Goal: Task Accomplishment & Management: Complete application form

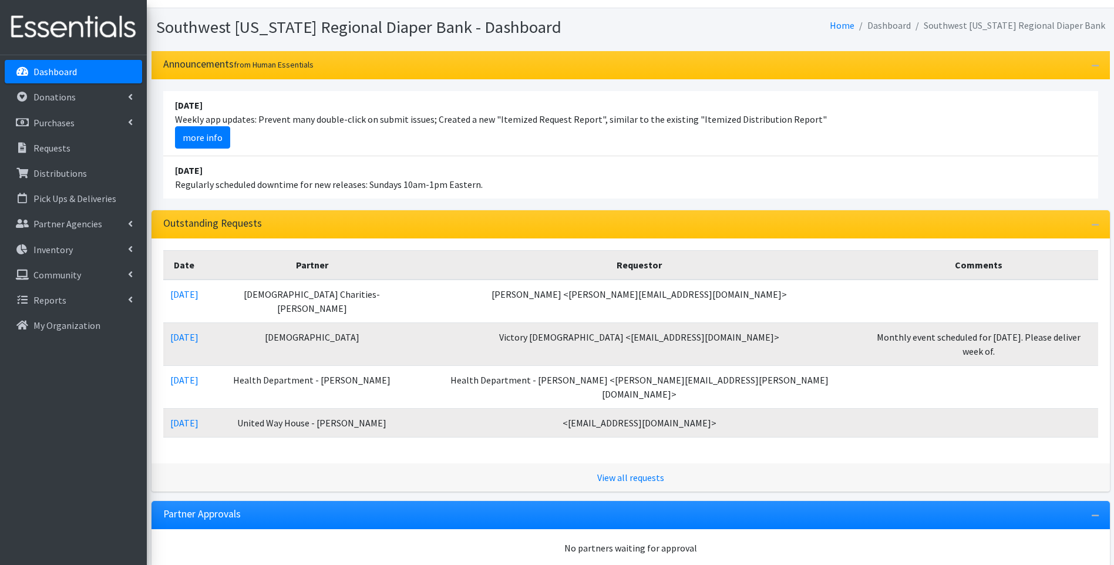
scroll to position [39, 0]
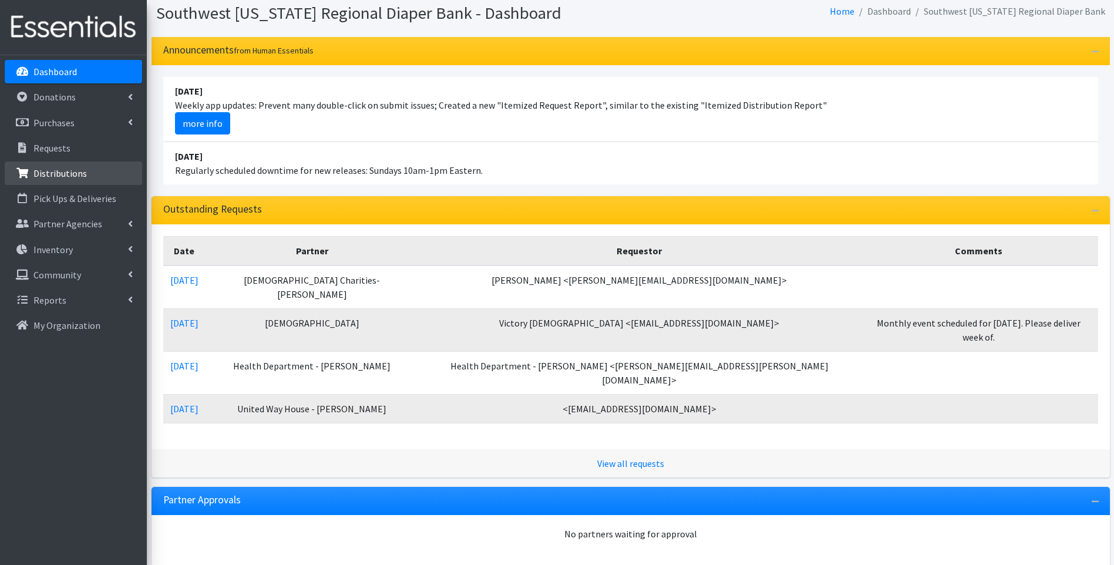
click at [86, 174] on link "Distributions" at bounding box center [73, 172] width 137 height 23
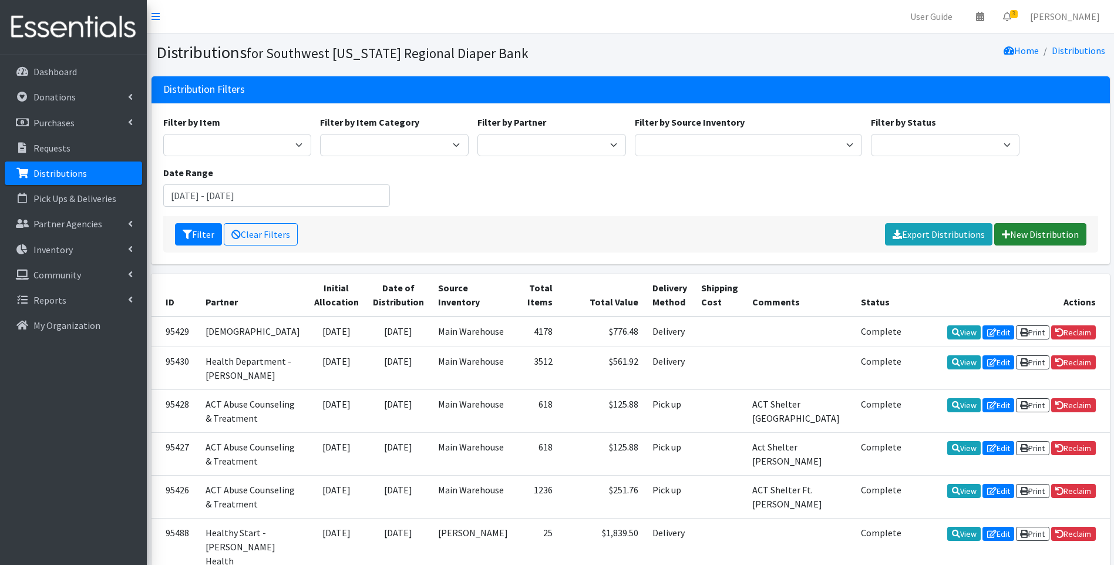
click at [1055, 232] on link "New Distribution" at bounding box center [1040, 234] width 92 height 22
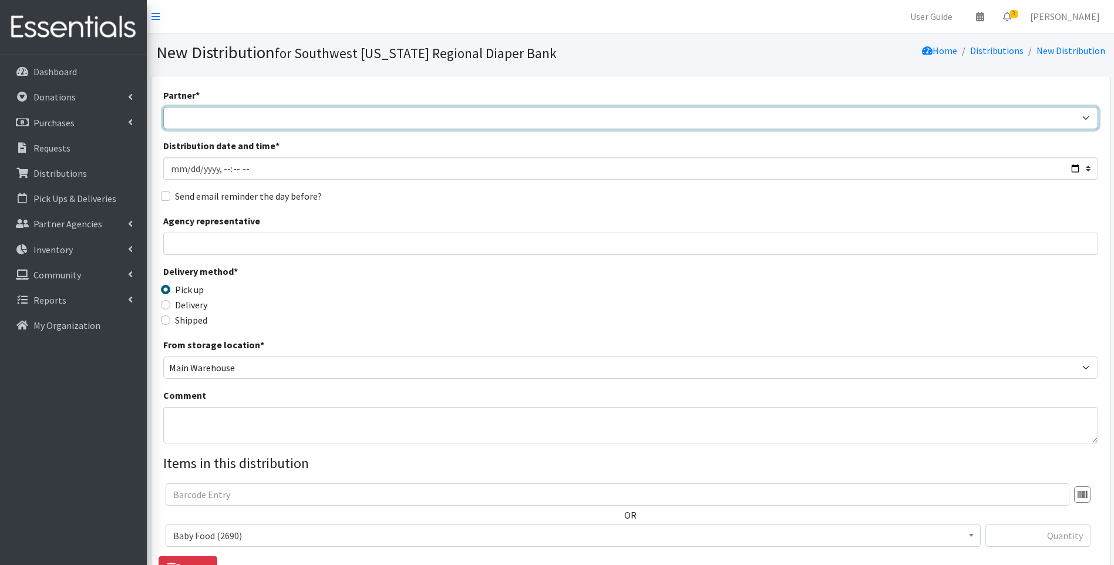
click at [544, 114] on select "ACT Abuse Counseling & Treatment Bayshore Fire Department Bonita Springs Assist…" at bounding box center [630, 118] width 935 height 22
select select "4196"
click at [163, 107] on select "ACT Abuse Counseling & Treatment Bayshore Fire Department Bonita Springs Assist…" at bounding box center [630, 118] width 935 height 22
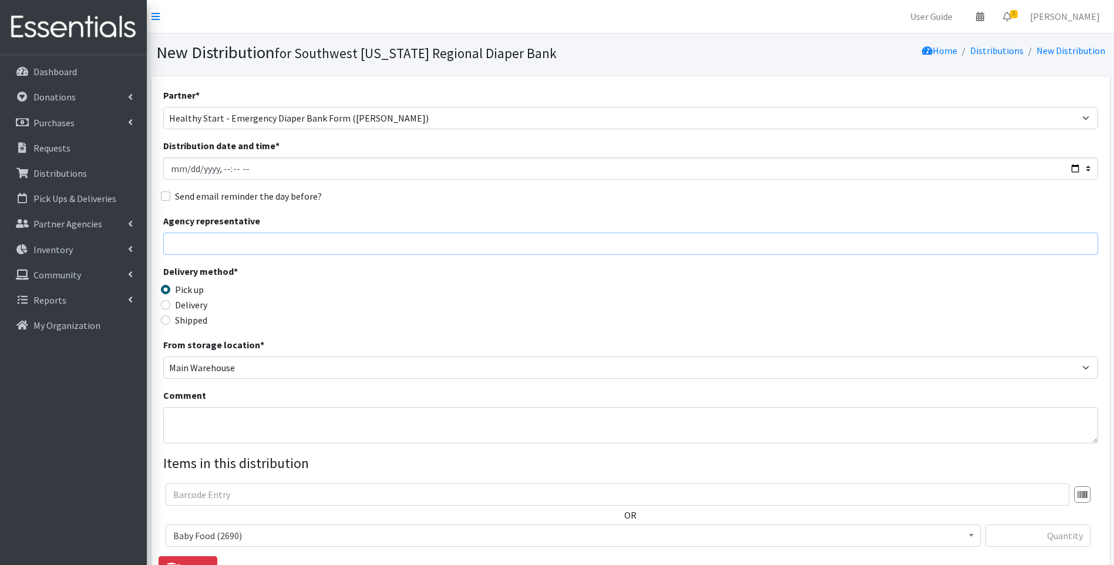
click at [413, 245] on input "Agency representative" at bounding box center [630, 244] width 935 height 22
type input "Viviana"
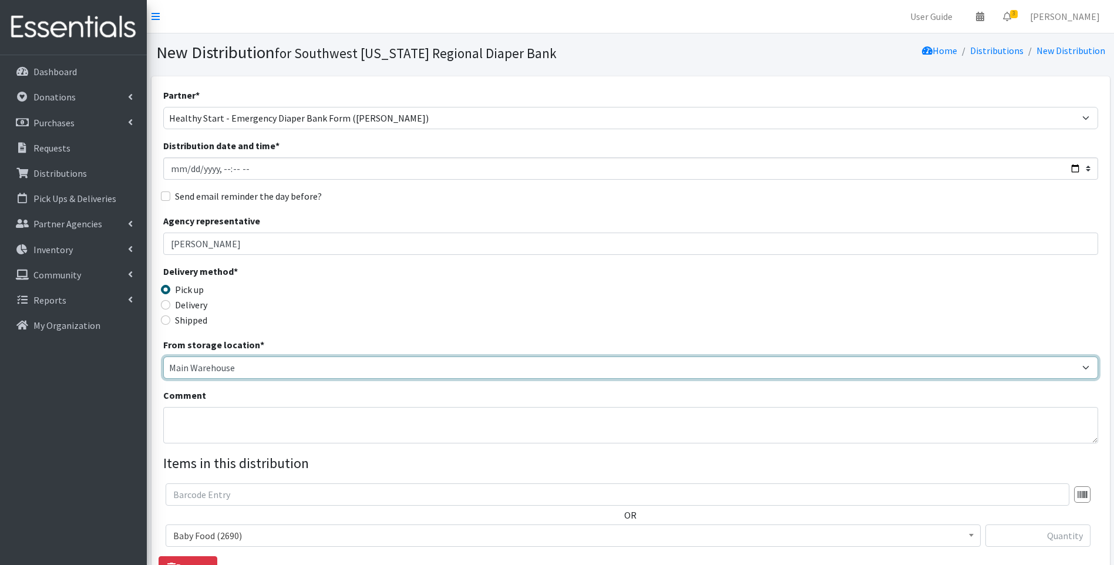
click at [296, 361] on select "Main Warehouse Office United Way Warehouse Winkler" at bounding box center [630, 367] width 935 height 22
select select "335"
click at [163, 356] on select "Main Warehouse Office United Way Warehouse Winkler" at bounding box center [630, 367] width 935 height 22
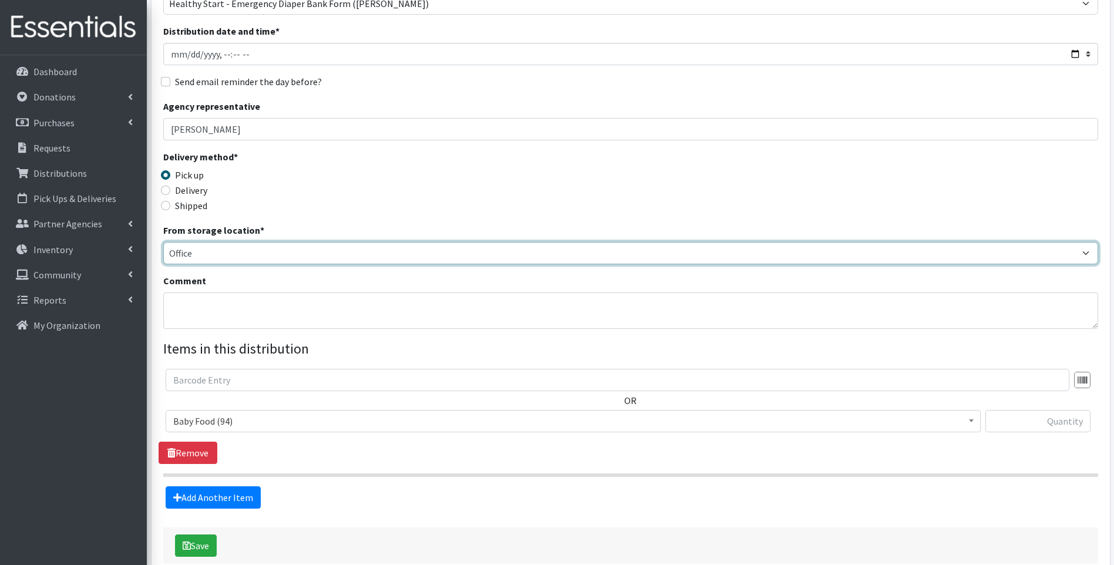
scroll to position [117, 0]
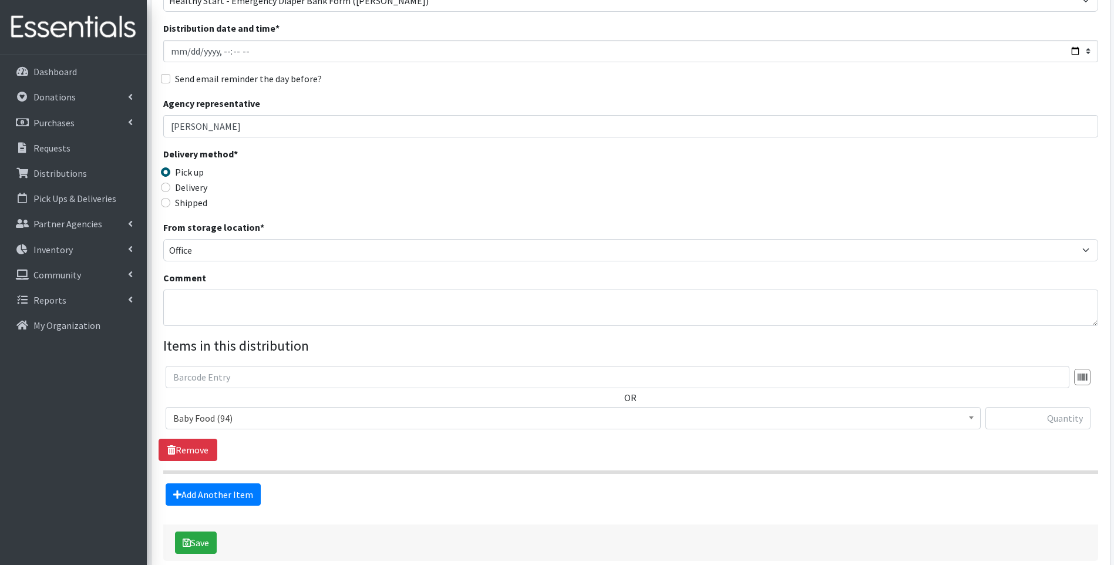
click at [285, 416] on span "Baby Food (94)" at bounding box center [573, 418] width 800 height 16
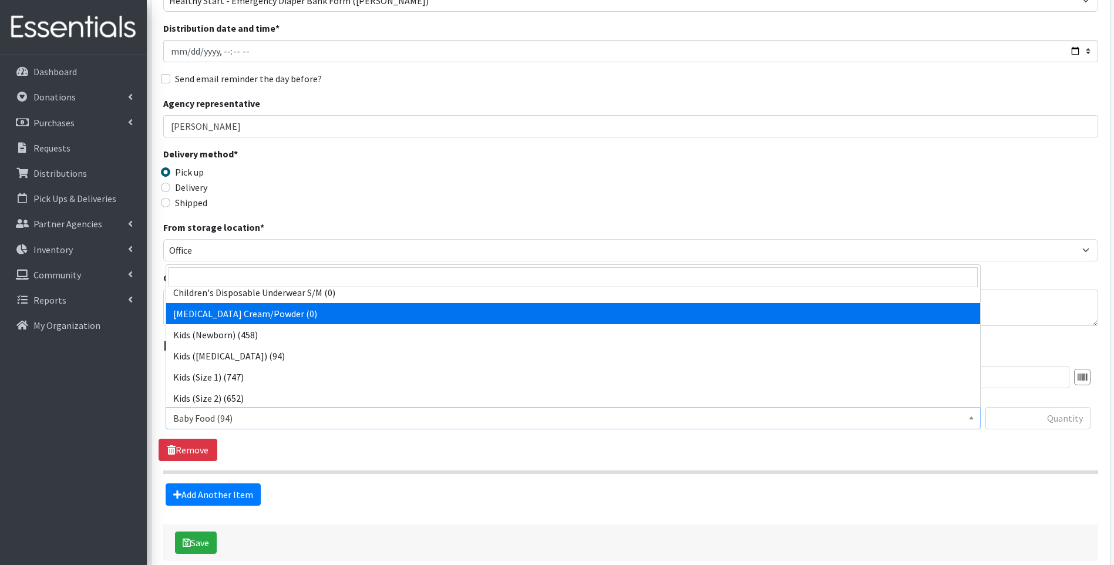
scroll to position [157, 0]
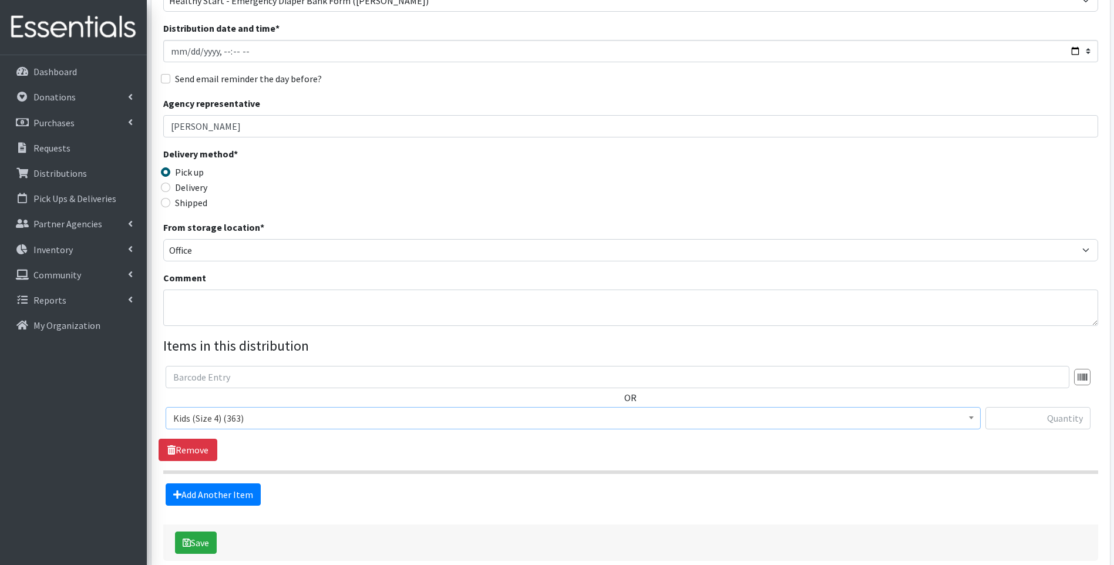
select select "10078"
click at [1066, 419] on input "text" at bounding box center [1037, 418] width 105 height 22
type input "50"
click at [611, 472] on hr at bounding box center [630, 472] width 935 height 4
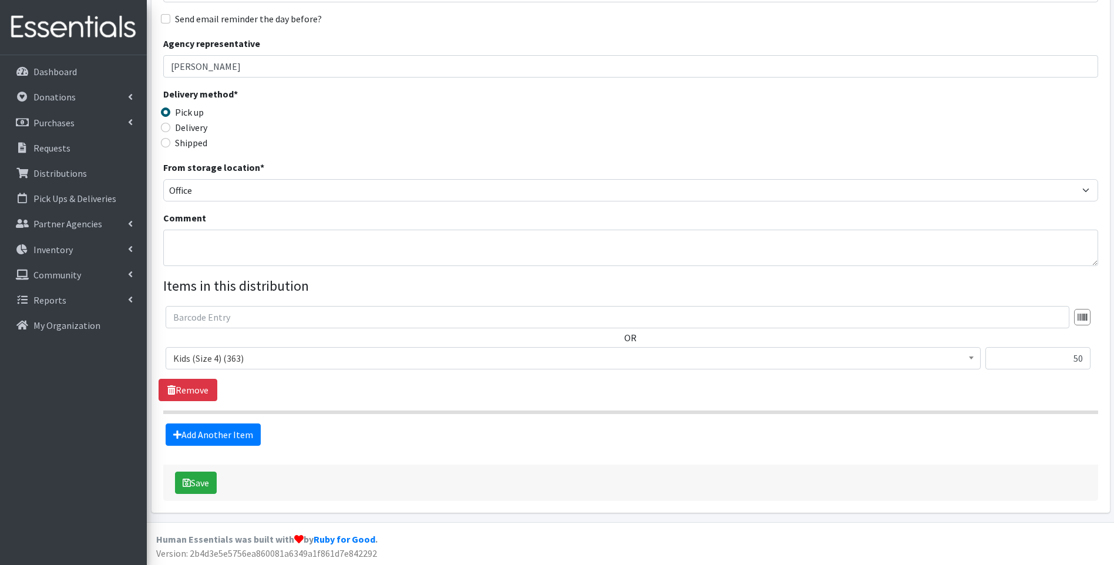
scroll to position [179, 0]
click at [214, 437] on link "Add Another Item" at bounding box center [213, 433] width 95 height 22
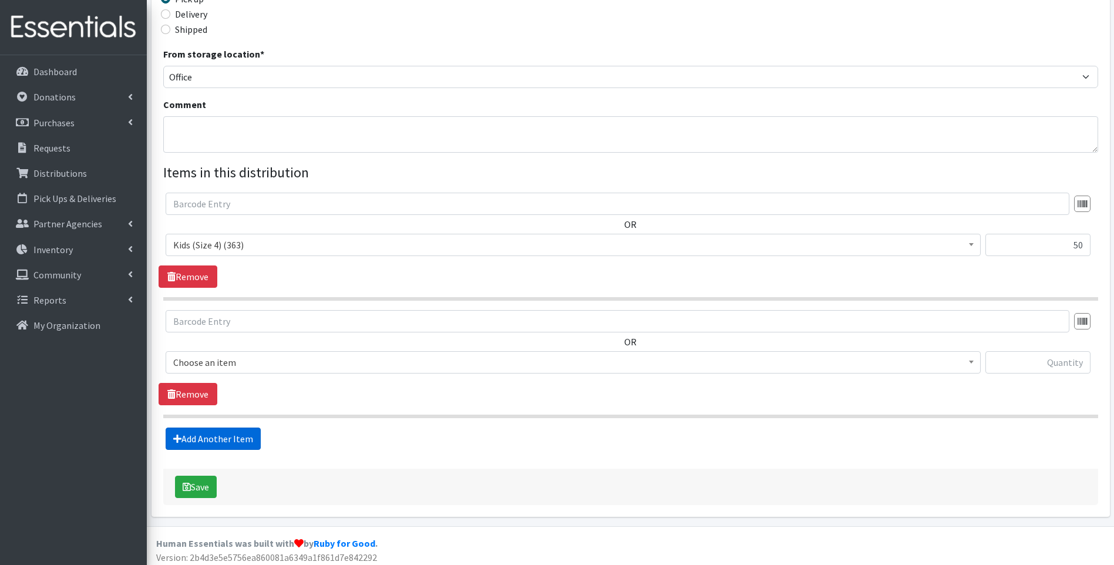
scroll to position [296, 0]
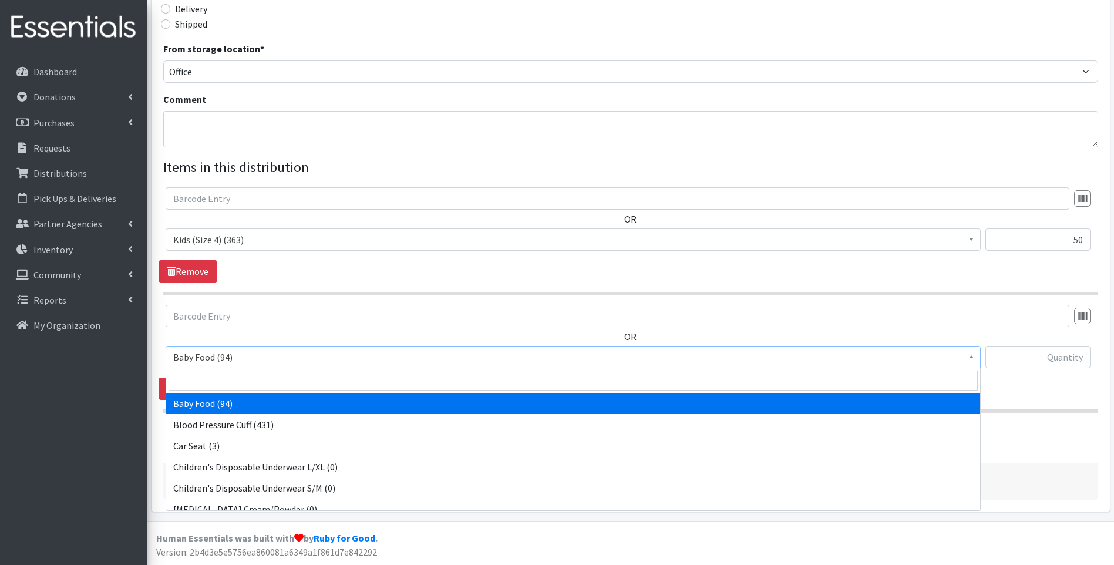
click at [267, 366] on span "Baby Food (94)" at bounding box center [573, 357] width 815 height 22
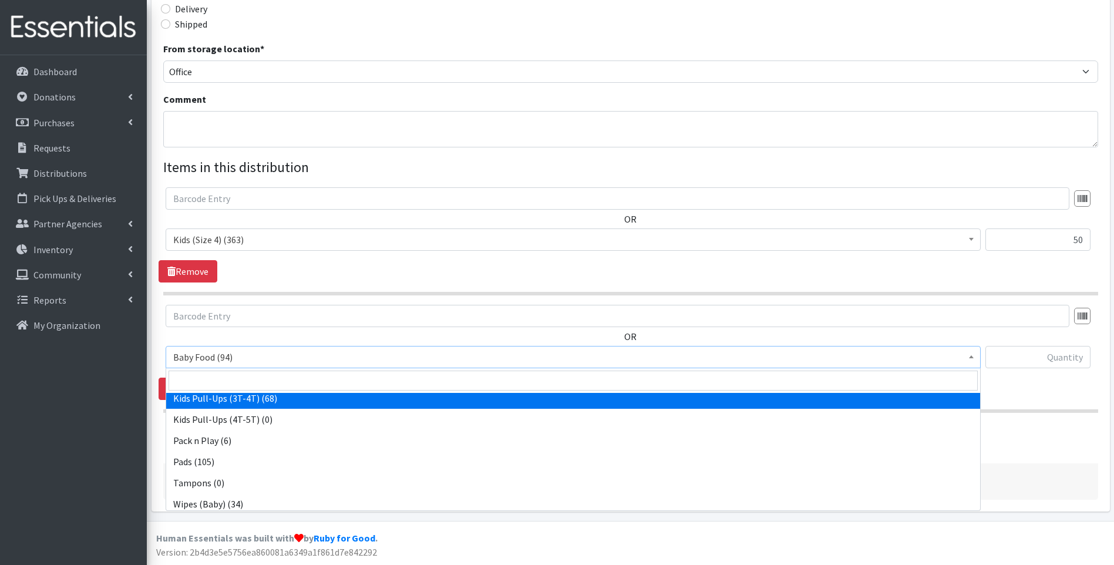
scroll to position [369, 0]
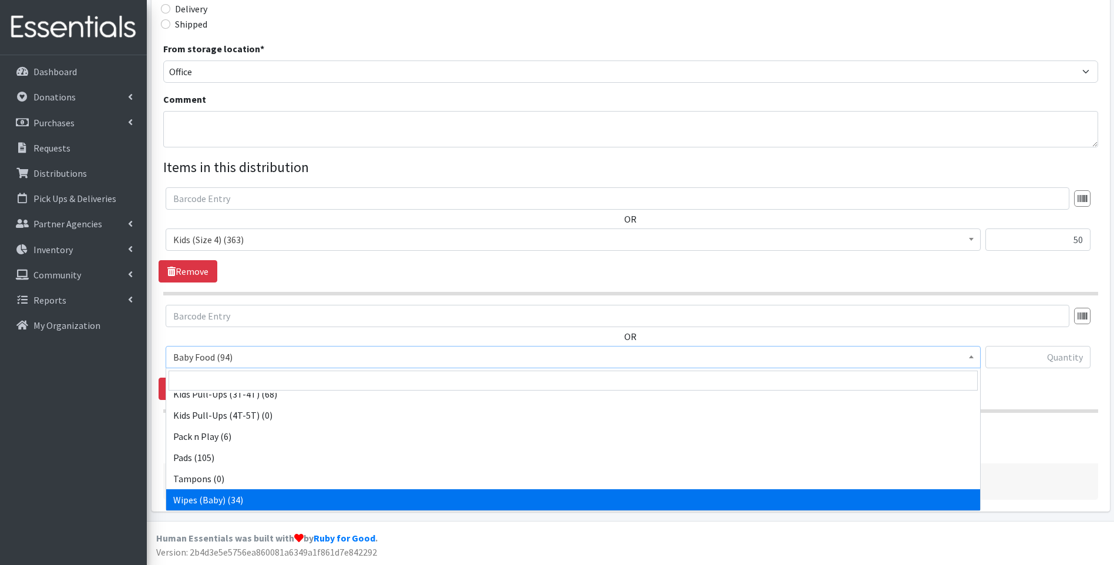
select select "10041"
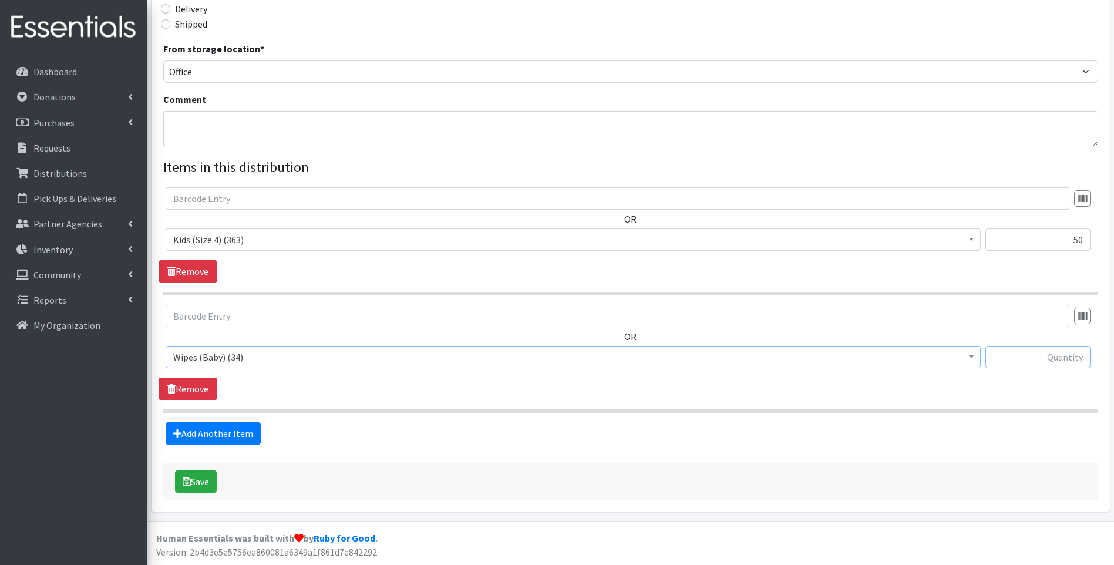
click at [1034, 362] on input "text" at bounding box center [1037, 357] width 105 height 22
type input "1"
click at [474, 436] on div "Add Another Item" at bounding box center [631, 433] width 944 height 22
click at [204, 480] on button "Save" at bounding box center [196, 481] width 42 height 22
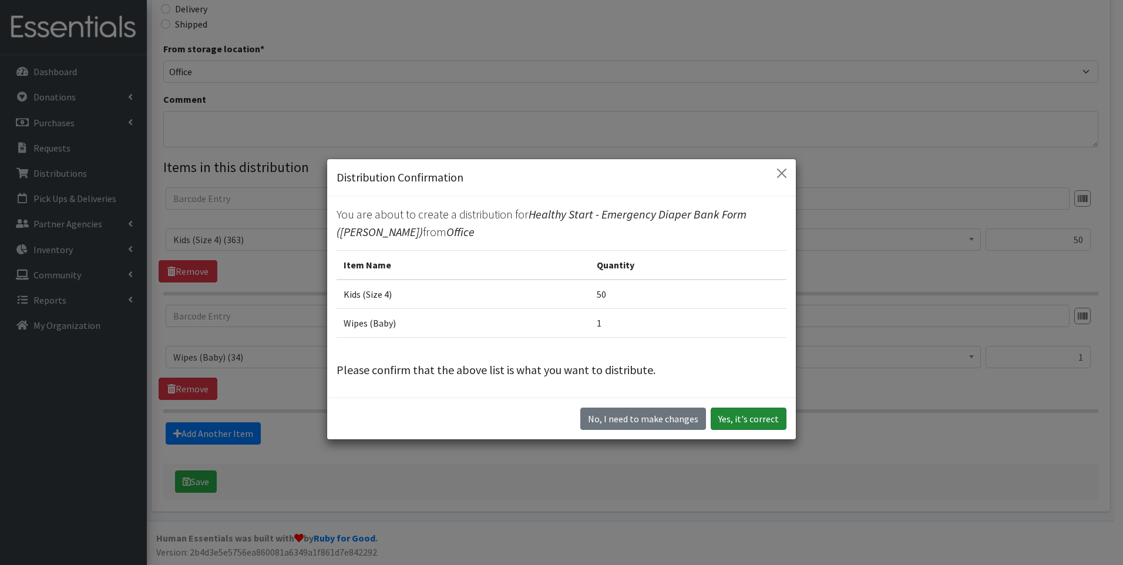
click at [730, 420] on button "Yes, it's correct" at bounding box center [748, 418] width 76 height 22
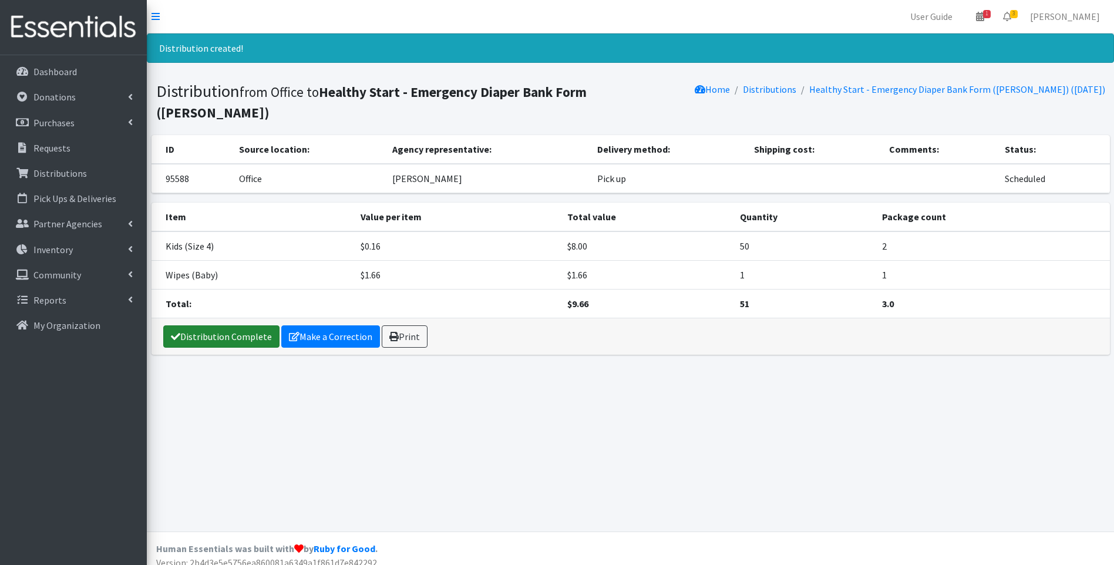
click at [219, 325] on link "Distribution Complete" at bounding box center [221, 336] width 116 height 22
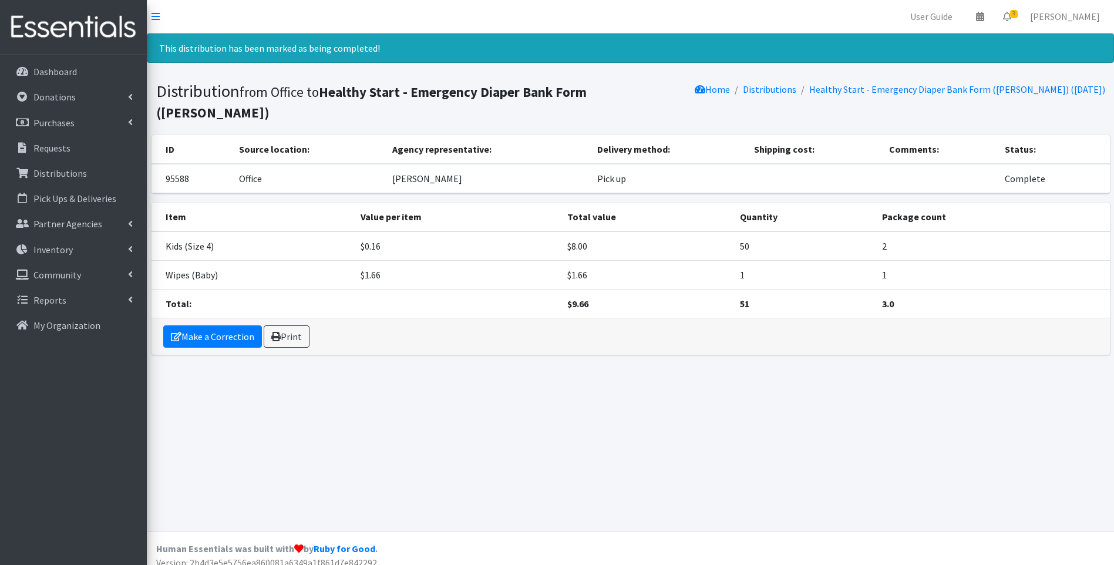
click at [78, 24] on img at bounding box center [73, 27] width 137 height 39
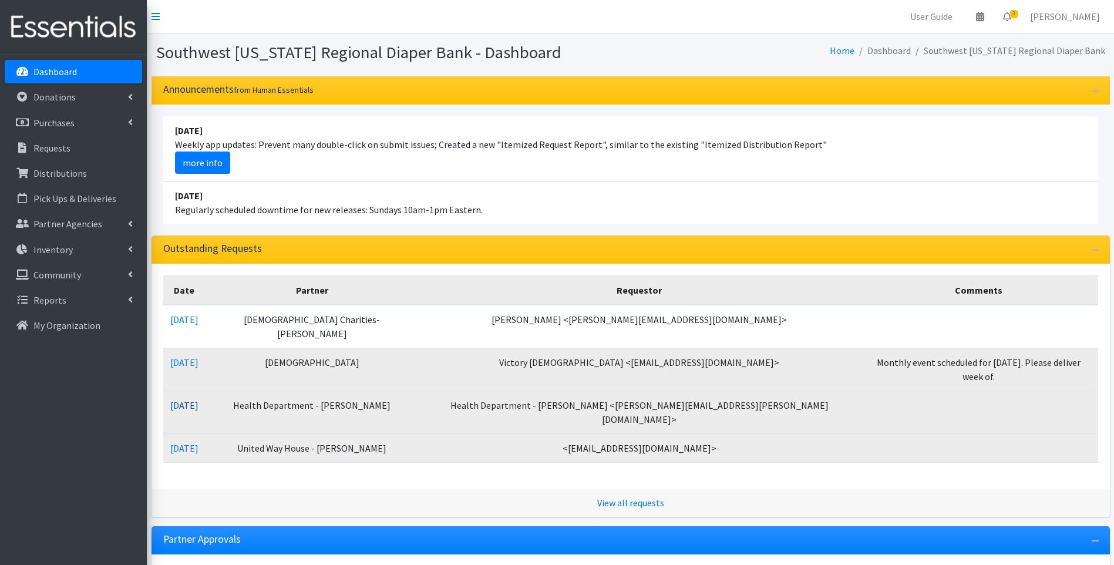
click at [198, 399] on link "08/19/2025" at bounding box center [184, 405] width 28 height 12
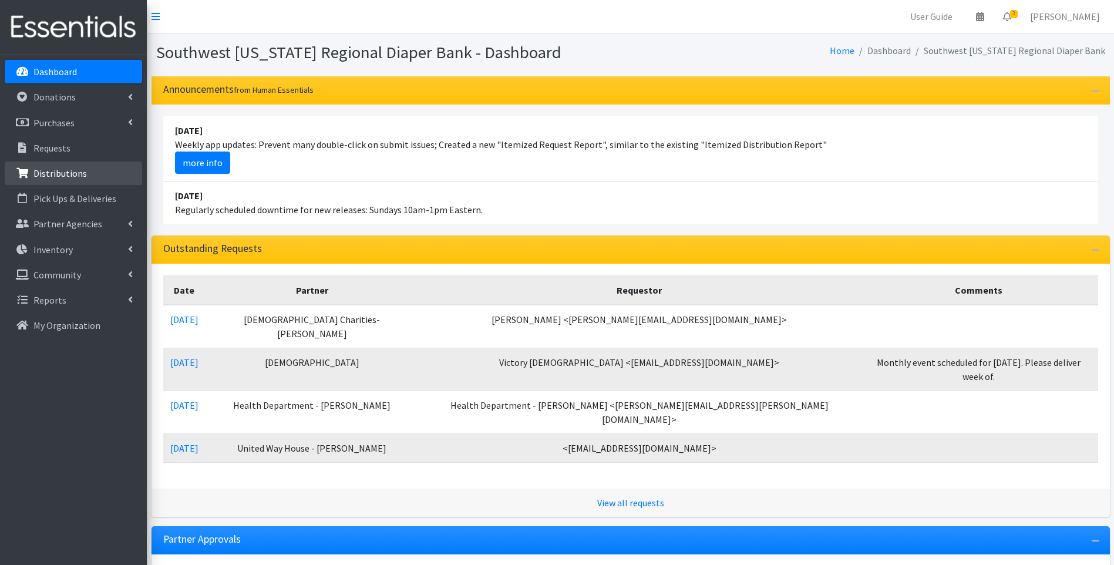
click at [62, 173] on p "Distributions" at bounding box center [59, 173] width 53 height 12
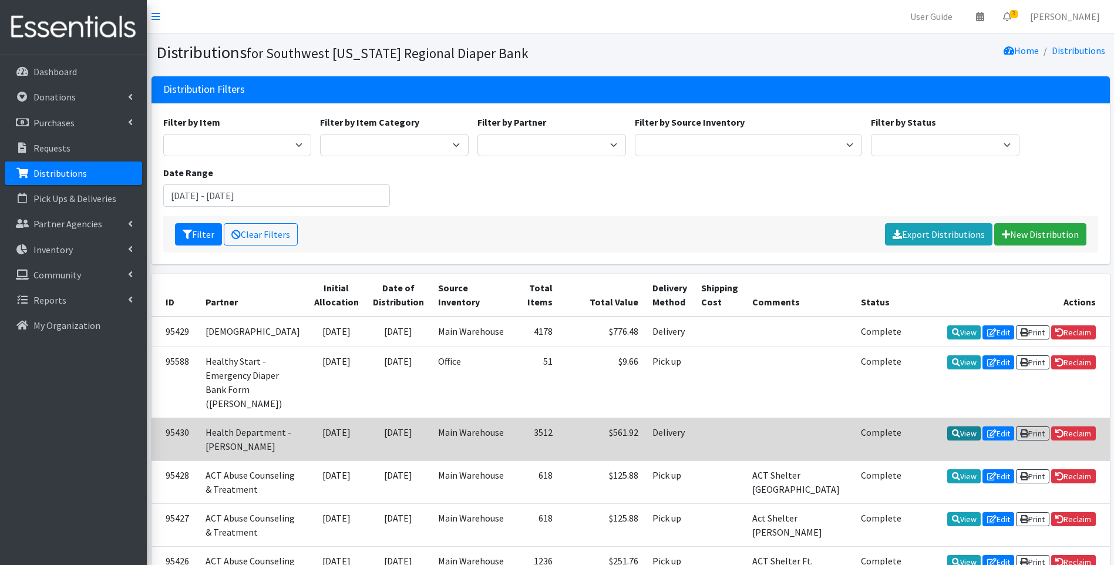
click at [957, 434] on link "View" at bounding box center [963, 433] width 33 height 14
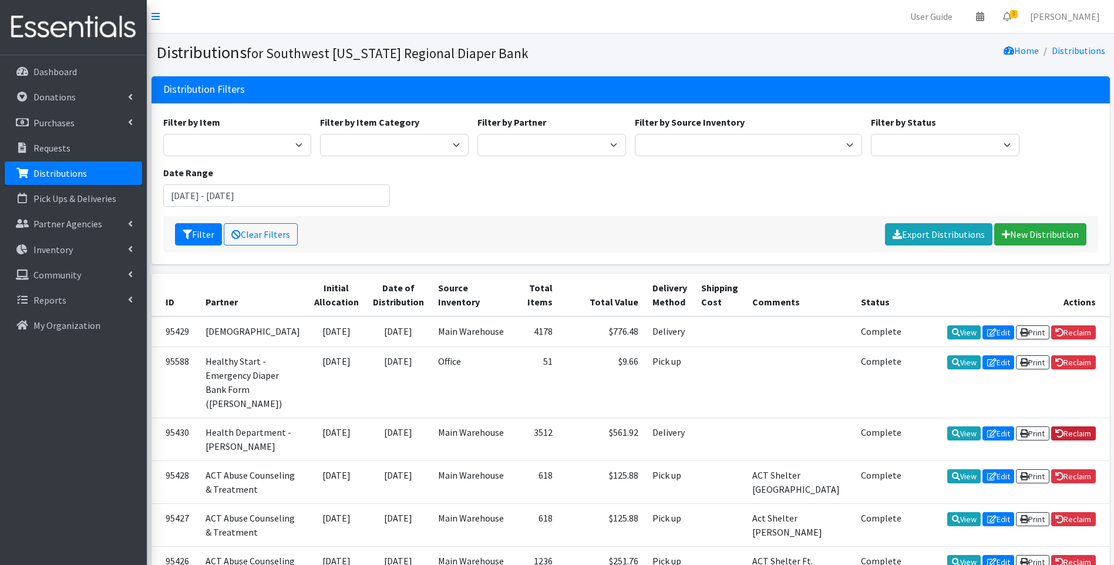
drag, startPoint x: 1074, startPoint y: 427, endPoint x: 610, endPoint y: 60, distance: 591.8
click at [1073, 429] on link "Reclaim" at bounding box center [1073, 433] width 45 height 14
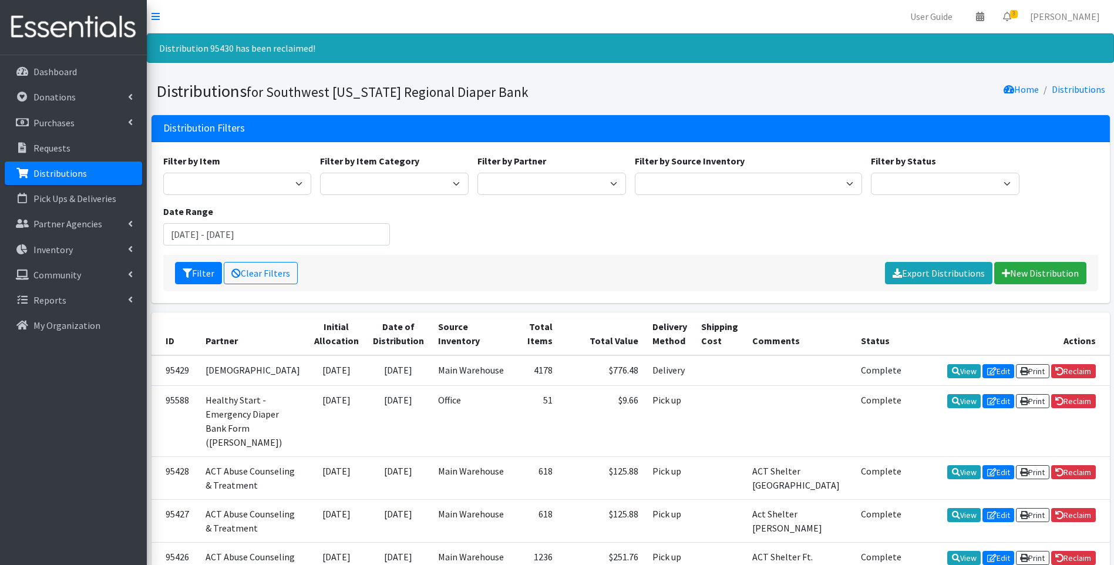
click at [65, 22] on img at bounding box center [73, 27] width 137 height 39
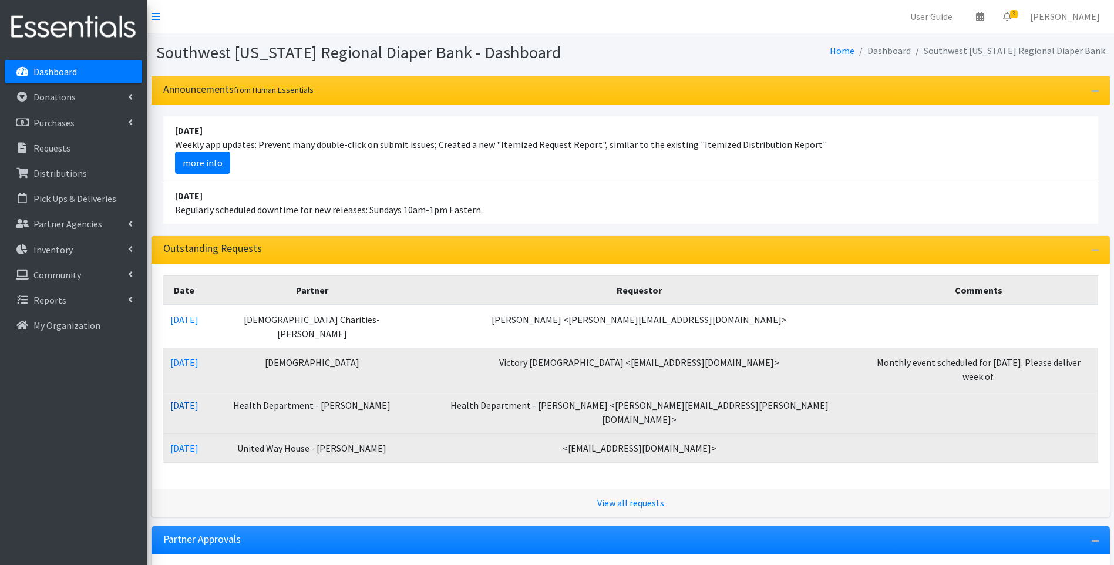
click at [197, 399] on link "[DATE]" at bounding box center [184, 405] width 28 height 12
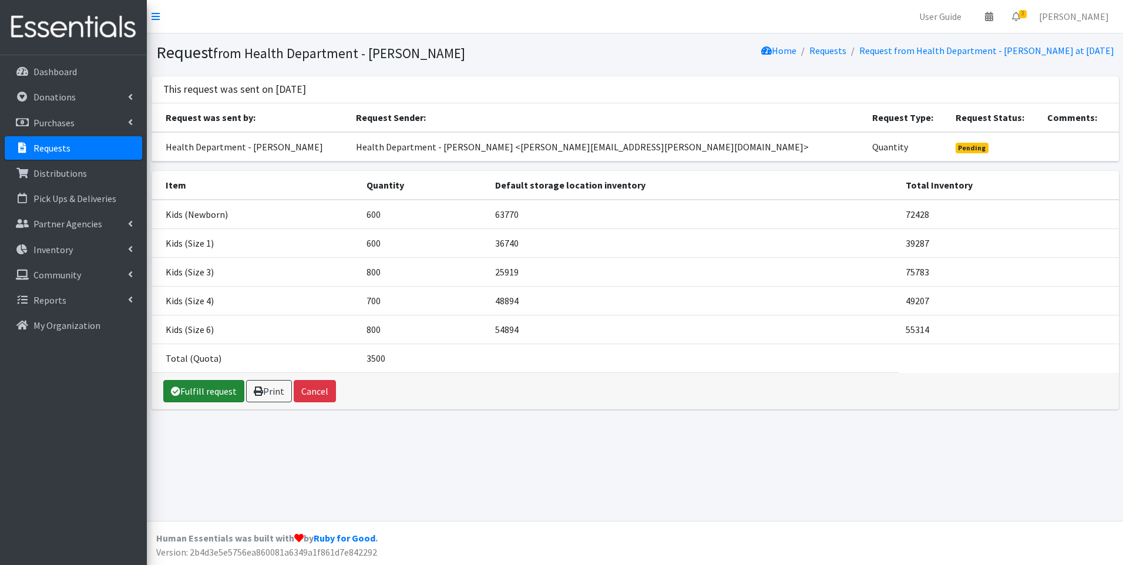
click at [206, 394] on link "Fulfill request" at bounding box center [203, 391] width 81 height 22
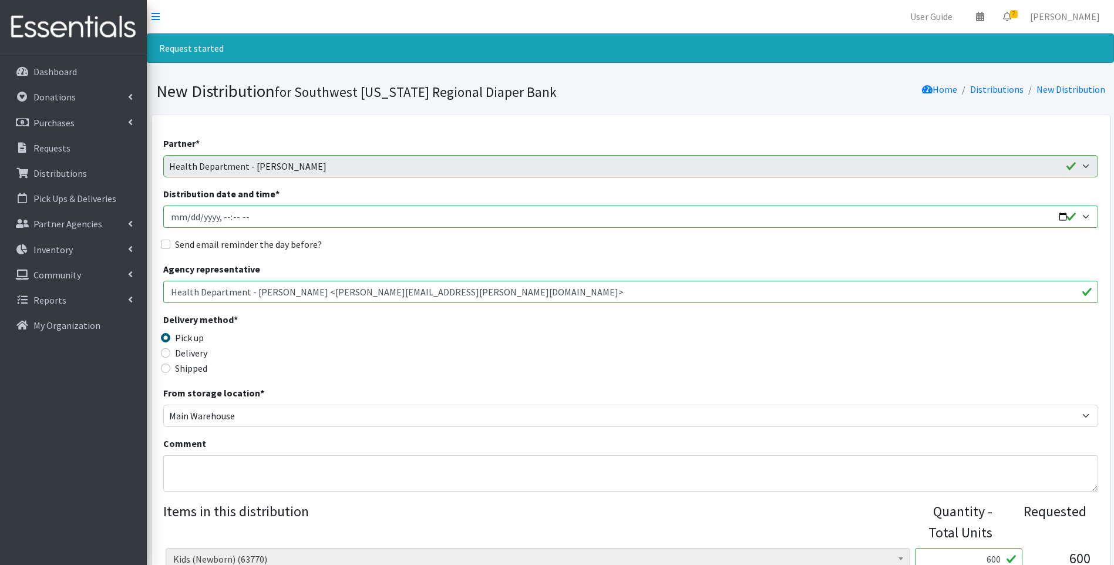
click at [1063, 213] on input "Distribution date and time *" at bounding box center [630, 217] width 935 height 22
type input "2025-08-26T11:30"
click at [410, 358] on div "Delivery method * Pick up Delivery Shipped Shipping cost" at bounding box center [630, 348] width 935 height 73
click at [166, 353] on input "Delivery" at bounding box center [165, 352] width 9 height 9
radio input "true"
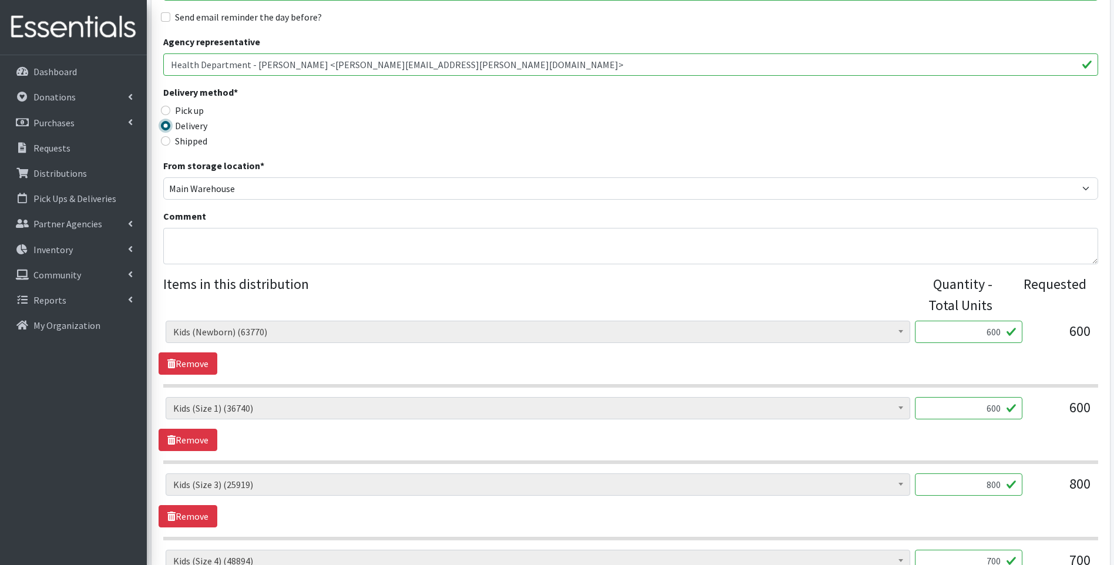
scroll to position [313, 0]
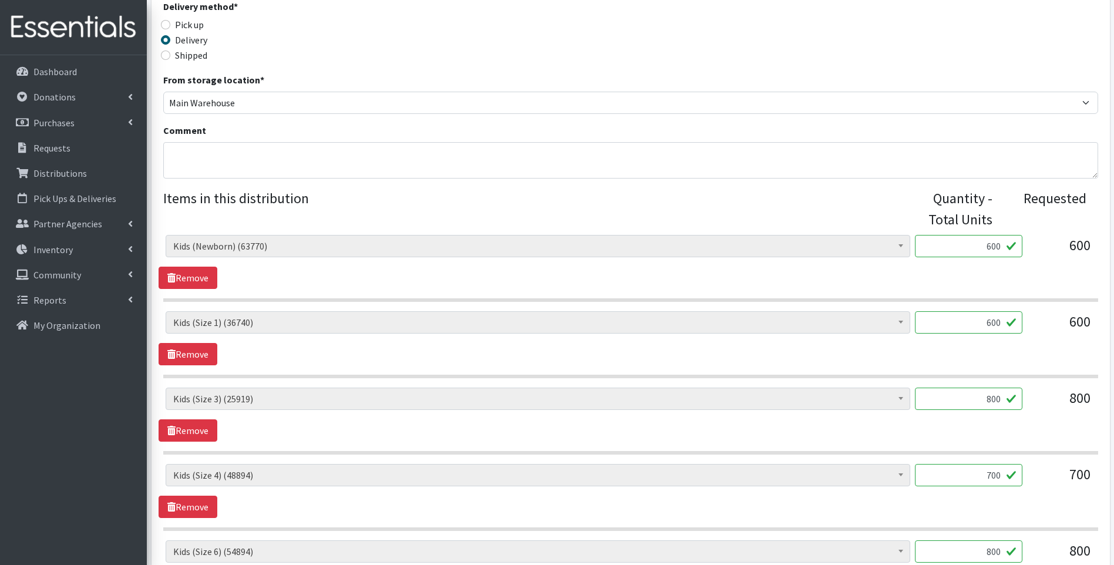
drag, startPoint x: 962, startPoint y: 248, endPoint x: 1020, endPoint y: 244, distance: 57.7
click at [1020, 244] on input "600" at bounding box center [968, 246] width 107 height 22
type input "672"
click at [955, 359] on div "Baby Food (2690) Blood Pressure Cuff (0) Car Seat (20) Children's Disposable Un…" at bounding box center [631, 338] width 944 height 54
drag, startPoint x: 979, startPoint y: 472, endPoint x: 1009, endPoint y: 462, distance: 32.1
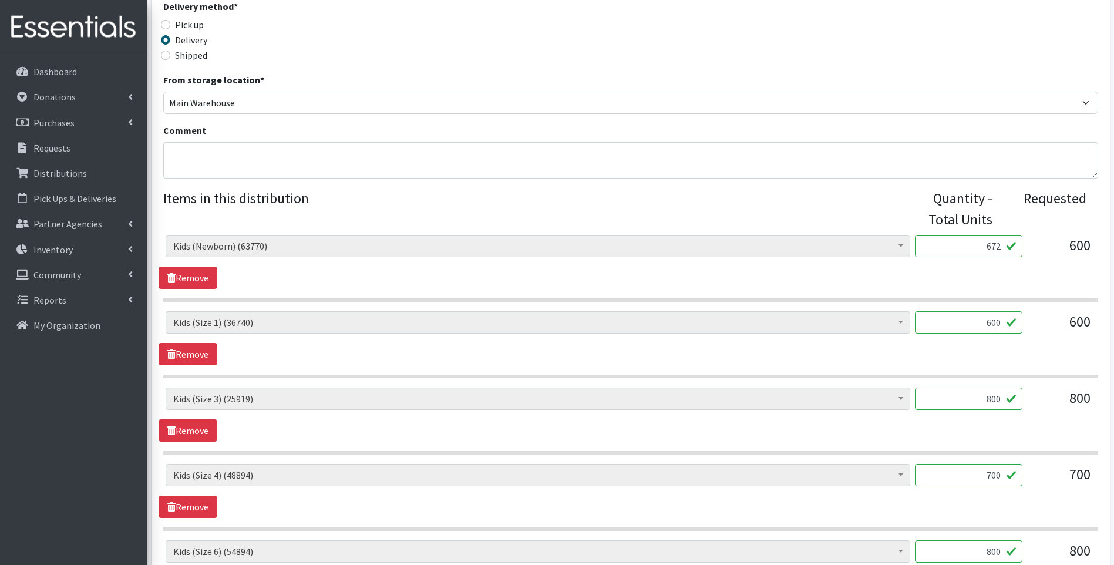
click at [1009, 462] on div "Baby Food (2690) Blood Pressure Cuff (0) Car Seat (20) Children's Disposable Un…" at bounding box center [630, 421] width 935 height 372
type input "600"
click at [979, 436] on div "Baby Food (2690) Blood Pressure Cuff (0) Car Seat (20) Children's Disposable Un…" at bounding box center [631, 415] width 944 height 54
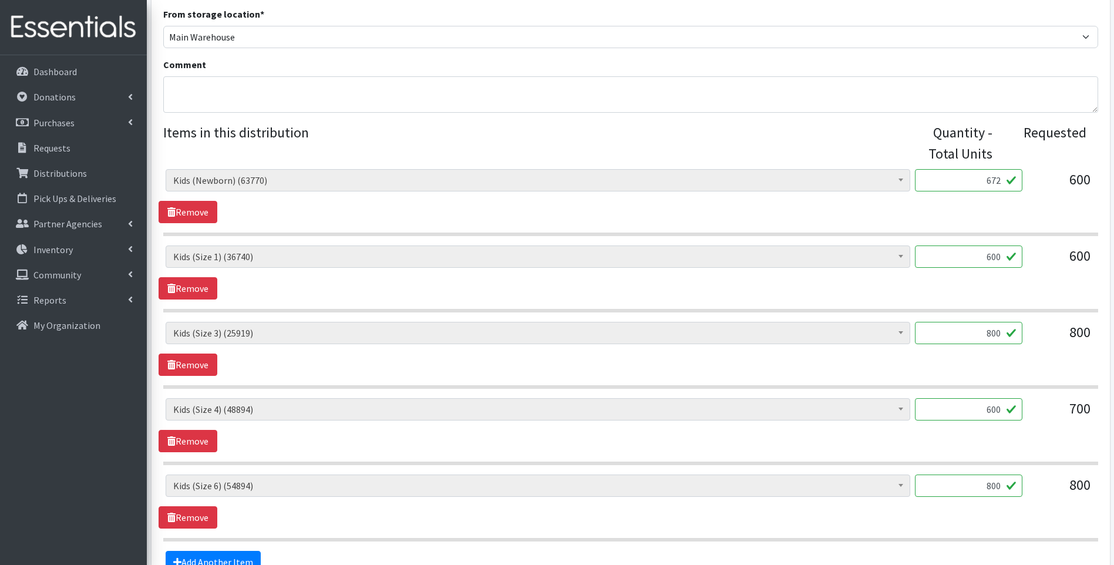
scroll to position [430, 0]
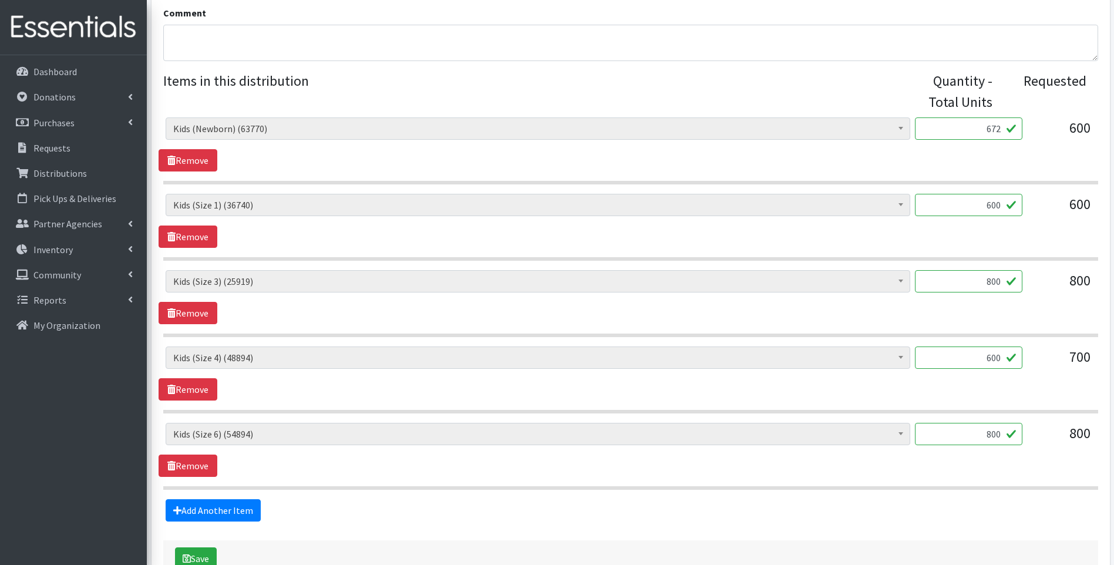
drag, startPoint x: 978, startPoint y: 437, endPoint x: 1012, endPoint y: 432, distance: 34.5
click at [1012, 432] on input "800" at bounding box center [968, 434] width 107 height 22
type input "840"
click at [729, 490] on fieldset "Items in this distribution Quantity - Total Units Requested Baby Food (2690) Bl…" at bounding box center [630, 295] width 935 height 451
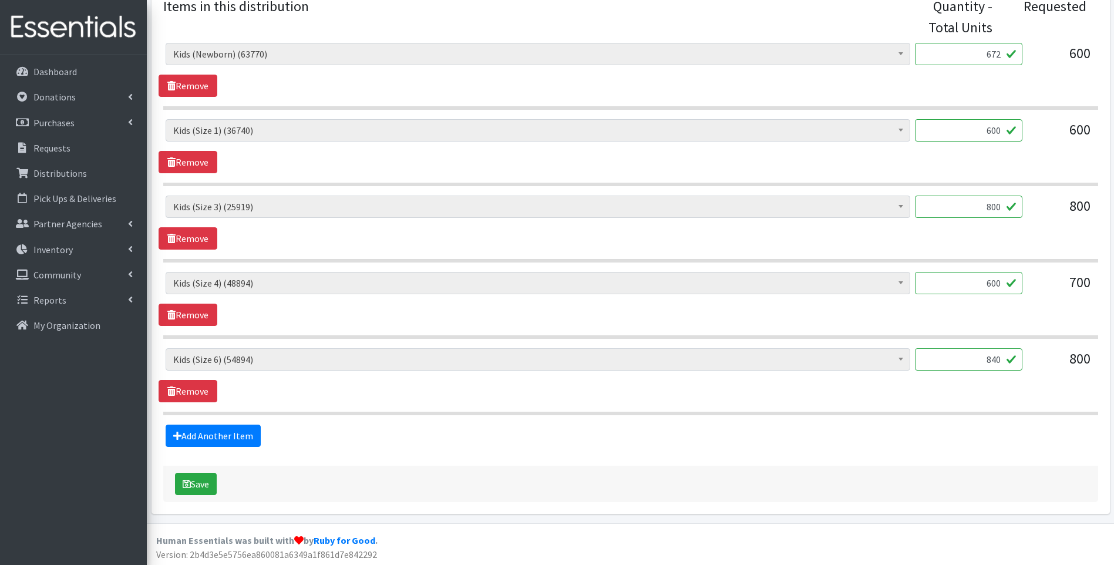
scroll to position [507, 0]
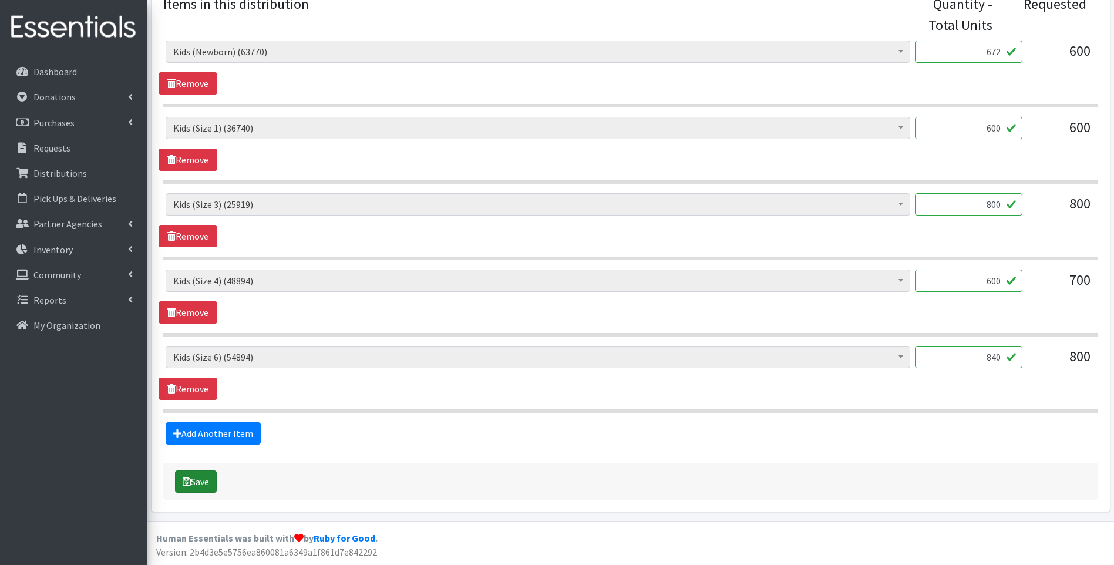
click at [206, 475] on button "Save" at bounding box center [196, 481] width 42 height 22
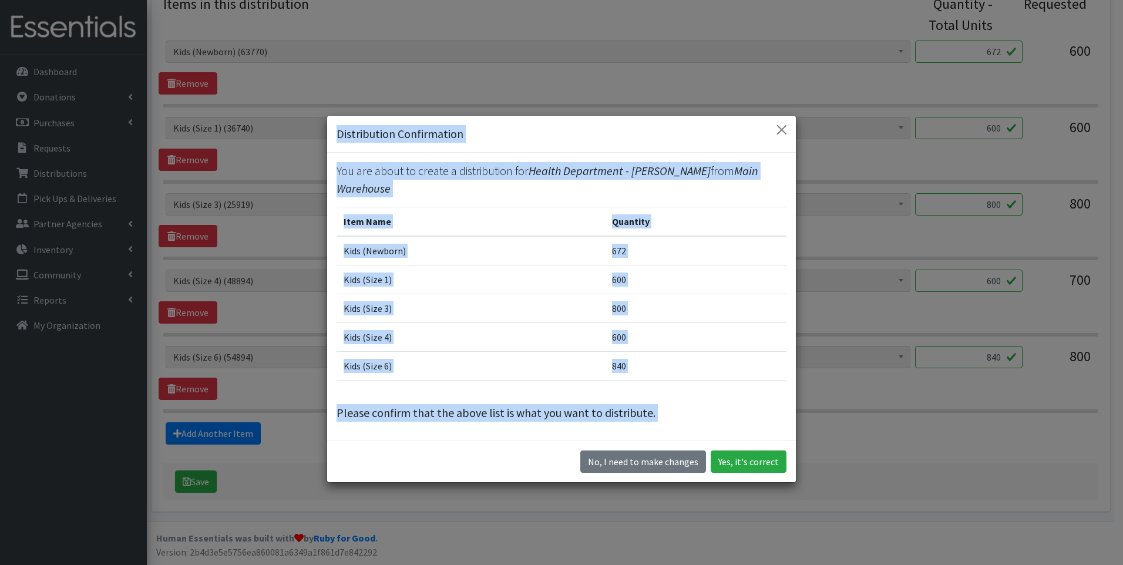
click at [281, 489] on div "Distribution Confirmation You are about to create a distribution for Health Dep…" at bounding box center [561, 282] width 1123 height 565
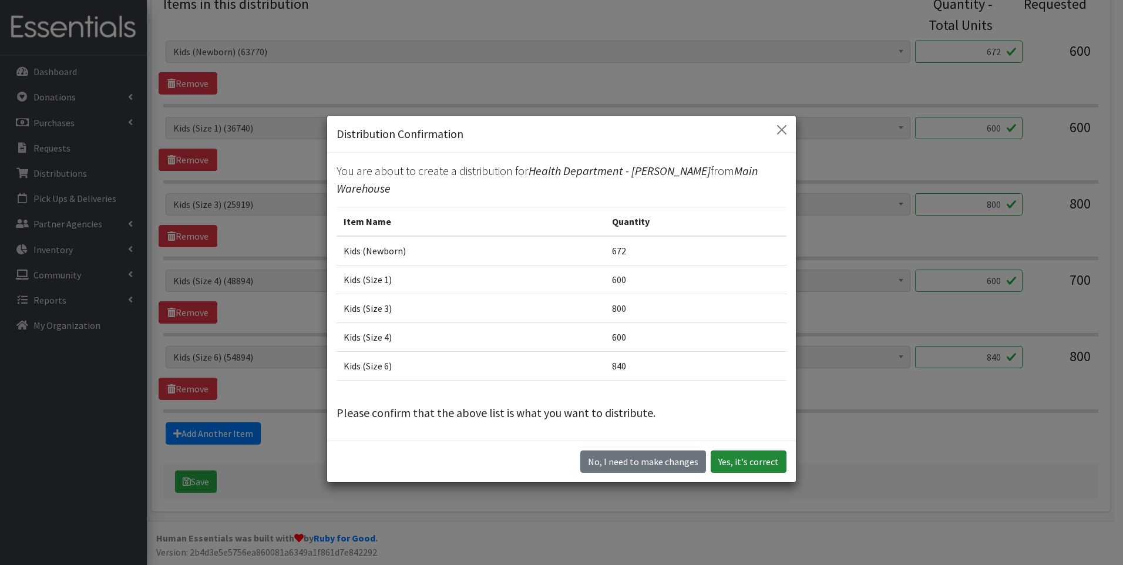
click at [719, 453] on button "Yes, it's correct" at bounding box center [748, 461] width 76 height 22
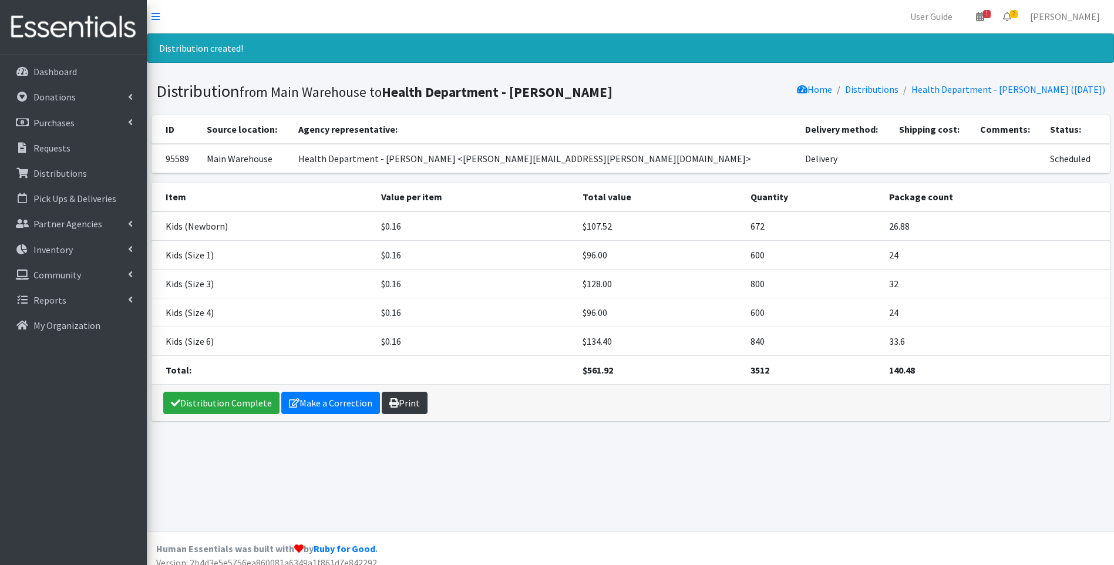
click at [393, 399] on icon at bounding box center [393, 402] width 9 height 9
click at [245, 407] on link "Distribution Complete" at bounding box center [221, 403] width 116 height 22
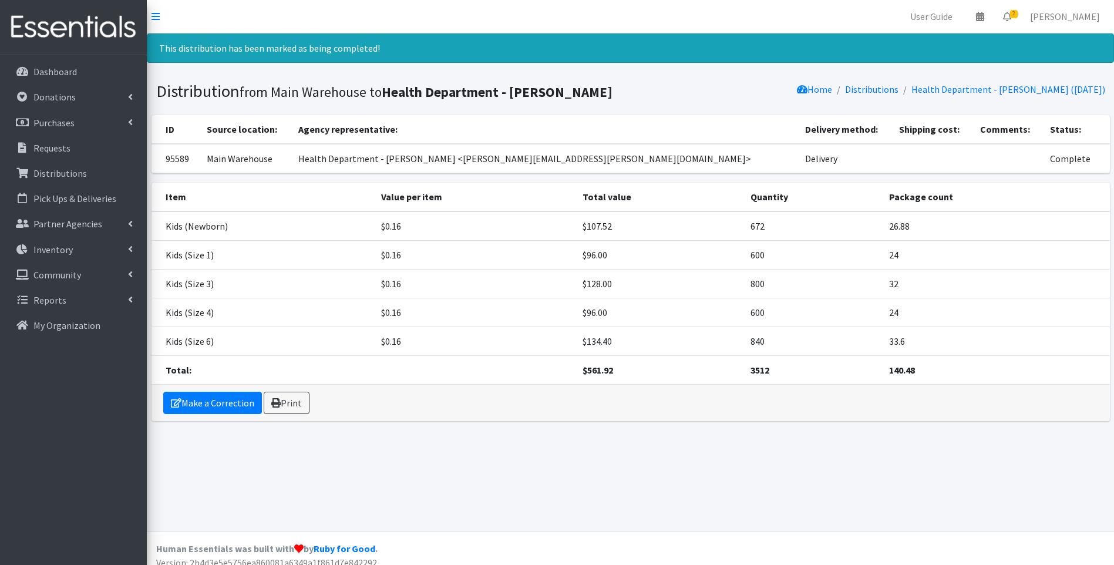
click at [92, 35] on img at bounding box center [73, 27] width 137 height 39
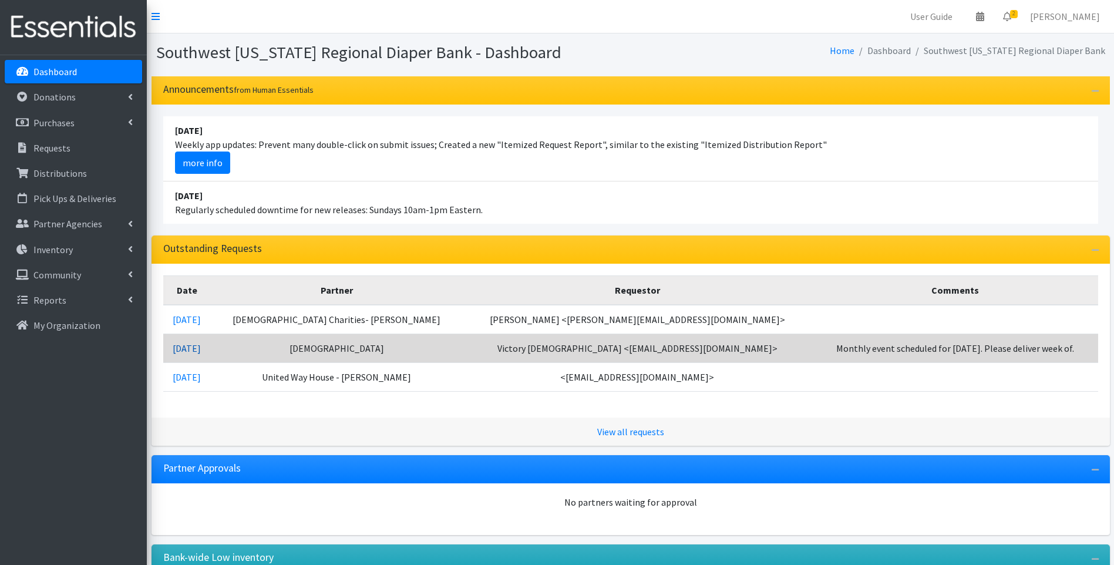
click at [201, 343] on link "08/20/2025" at bounding box center [187, 348] width 28 height 12
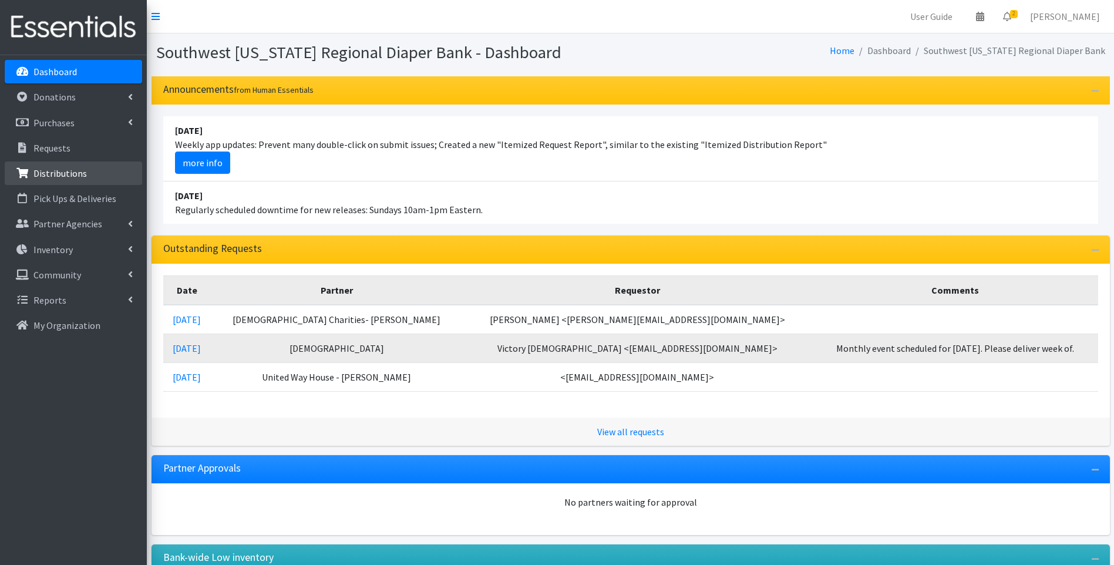
click at [75, 176] on p "Distributions" at bounding box center [59, 173] width 53 height 12
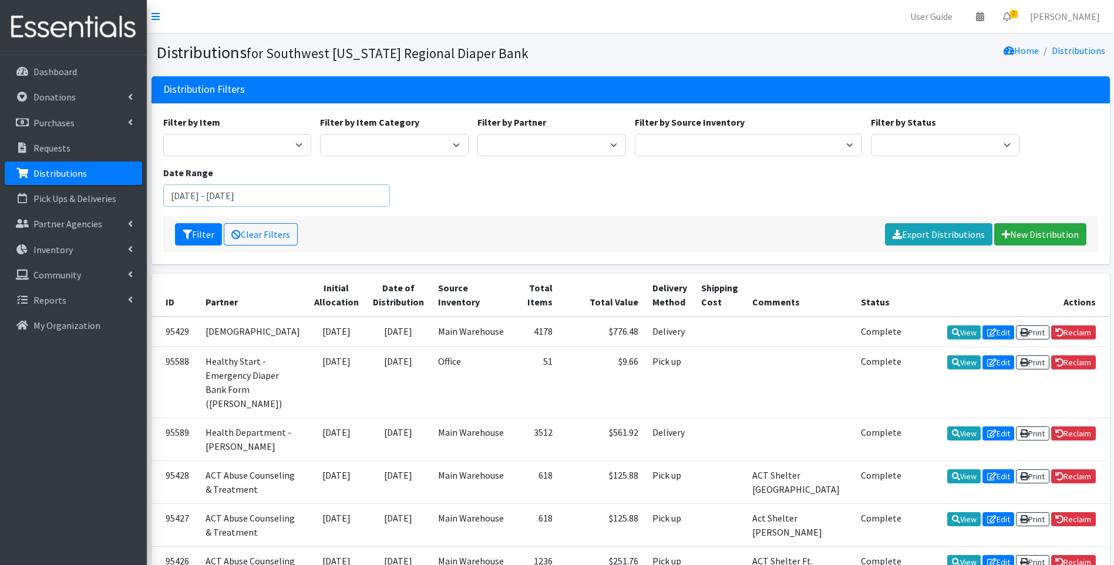
drag, startPoint x: 244, startPoint y: 200, endPoint x: 248, endPoint y: 192, distance: 9.2
click at [243, 199] on input "June 26, 2025 - September 26, 2025" at bounding box center [276, 195] width 227 height 22
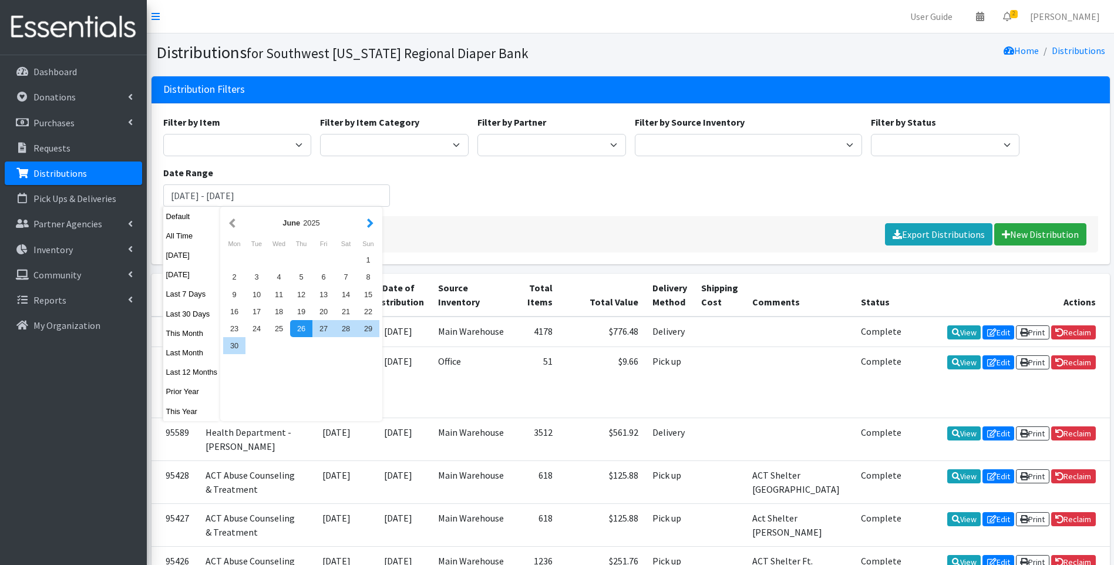
click at [366, 223] on button "button" at bounding box center [370, 222] width 12 height 15
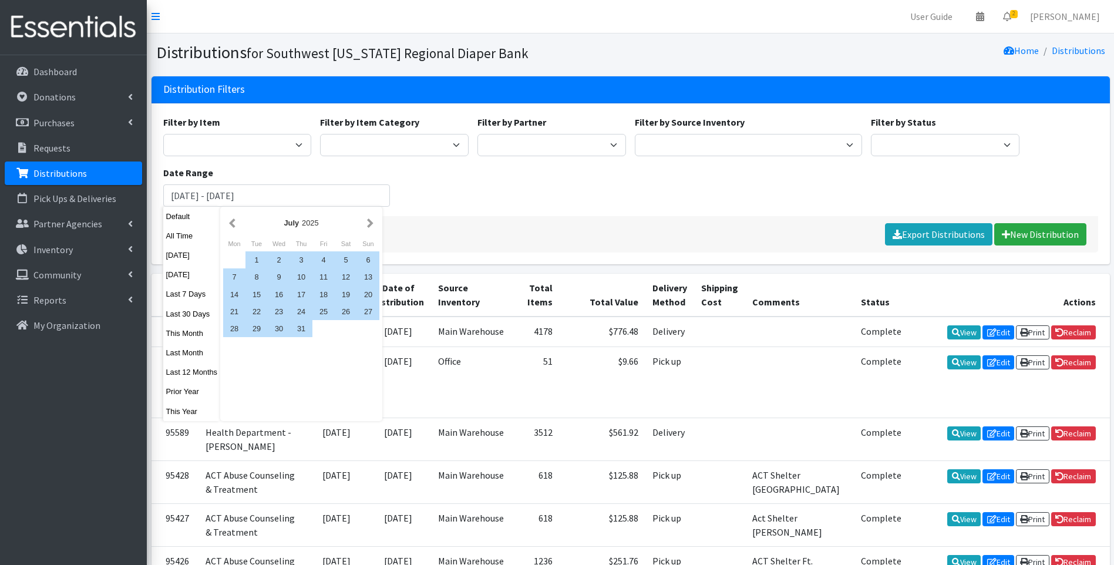
click at [366, 223] on button "button" at bounding box center [370, 222] width 12 height 15
click at [325, 264] on div "1" at bounding box center [323, 259] width 22 height 17
click at [366, 335] on div "31" at bounding box center [368, 328] width 22 height 17
type input "August 1, 2025 - August 31, 2025"
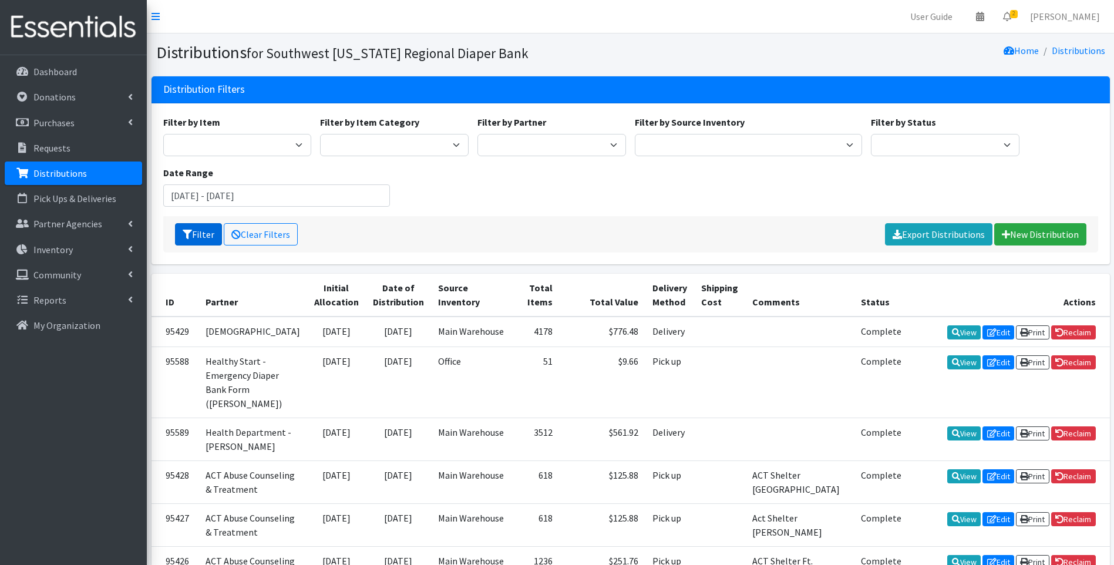
click at [202, 237] on button "Filter" at bounding box center [198, 234] width 47 height 22
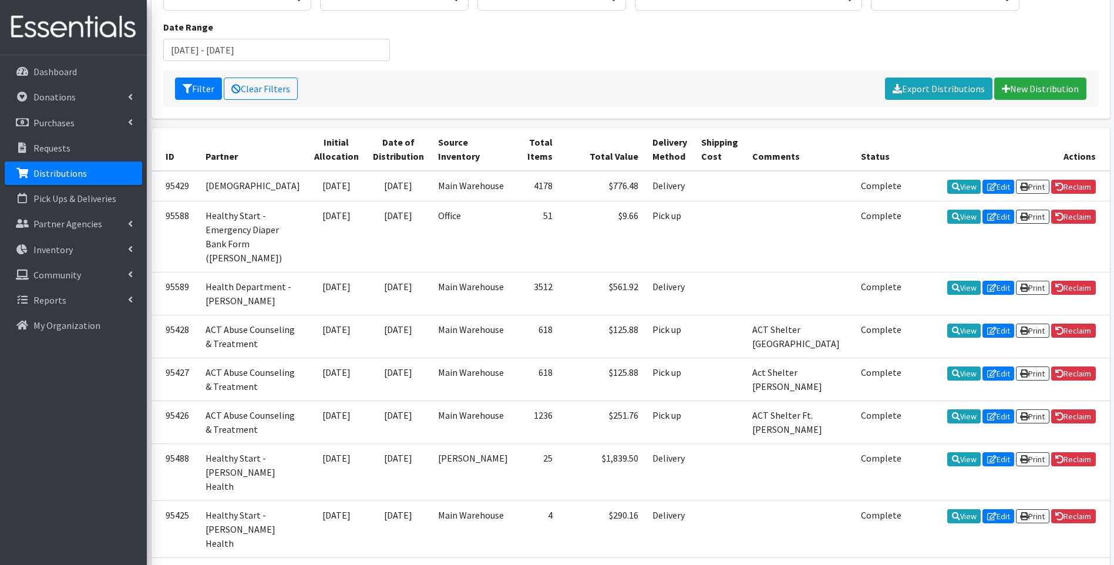
scroll to position [157, 0]
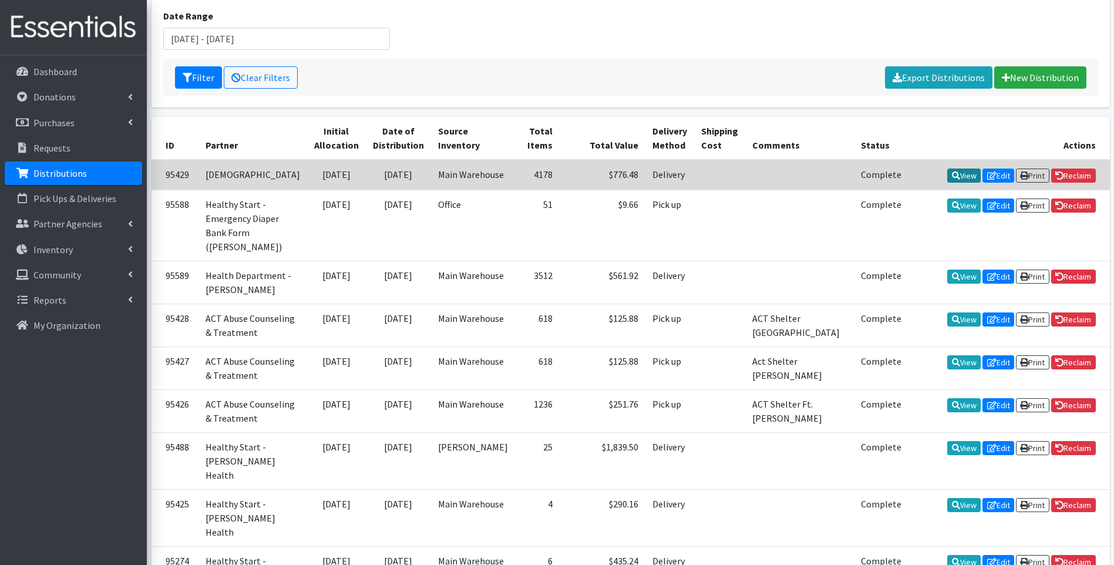
click at [952, 172] on icon at bounding box center [956, 175] width 8 height 8
click at [1063, 177] on link "Reclaim" at bounding box center [1073, 176] width 45 height 14
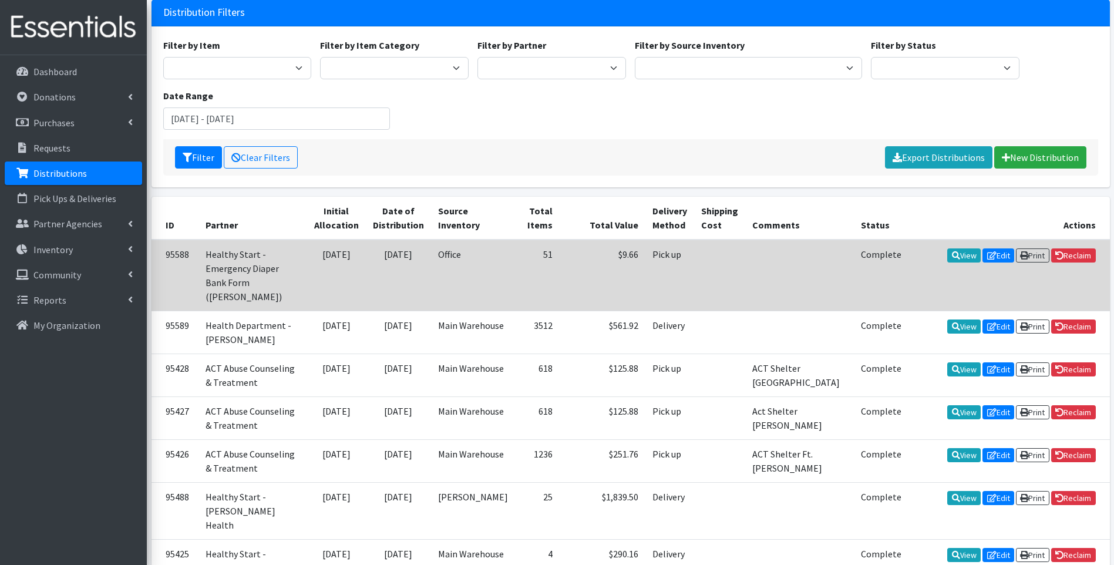
scroll to position [117, 0]
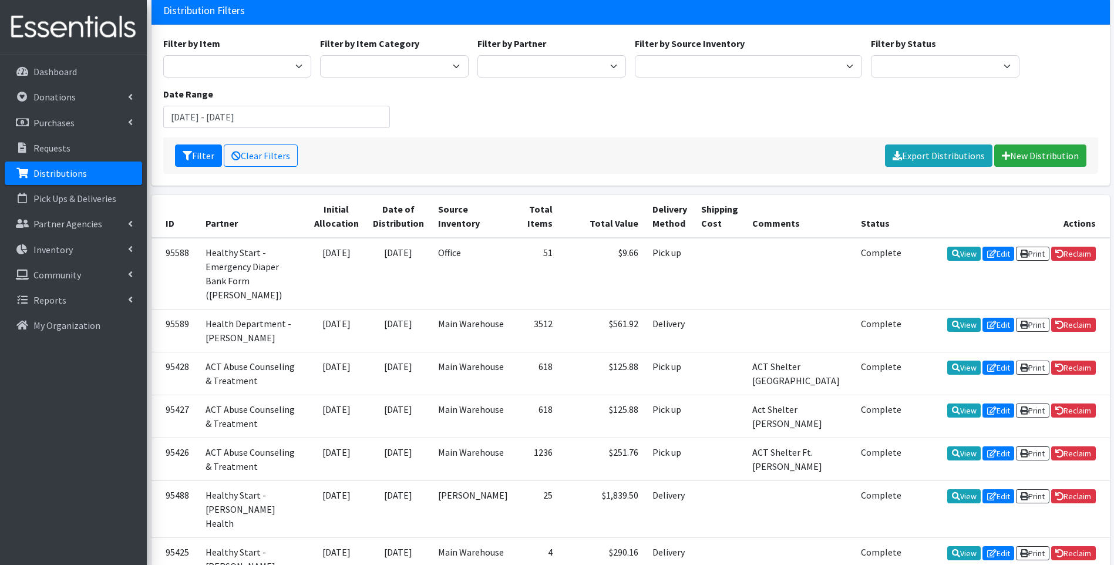
click at [72, 40] on img at bounding box center [73, 27] width 137 height 39
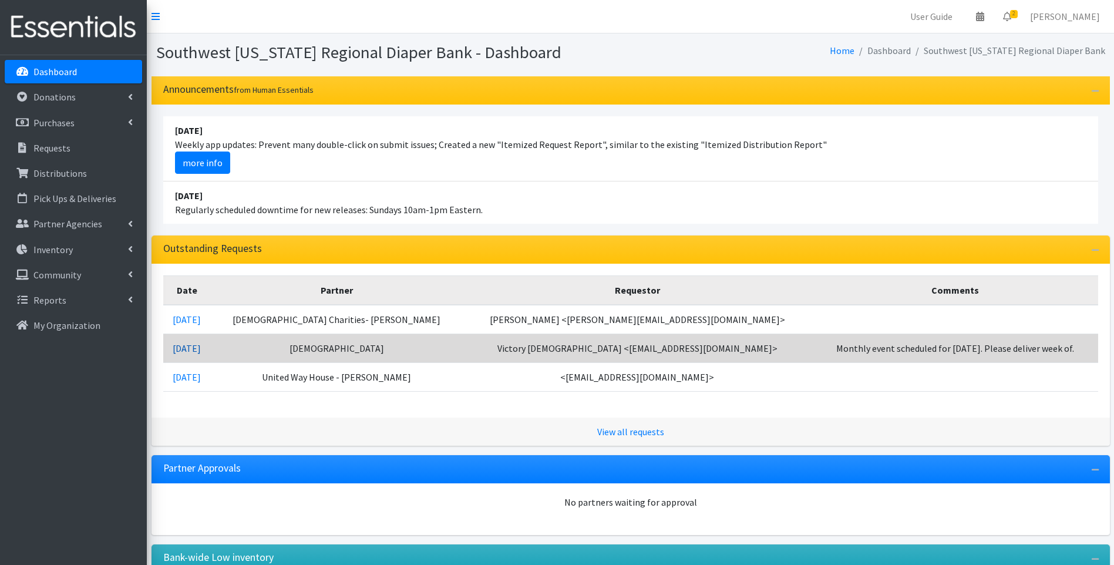
click at [201, 343] on link "08/20/2025" at bounding box center [187, 348] width 28 height 12
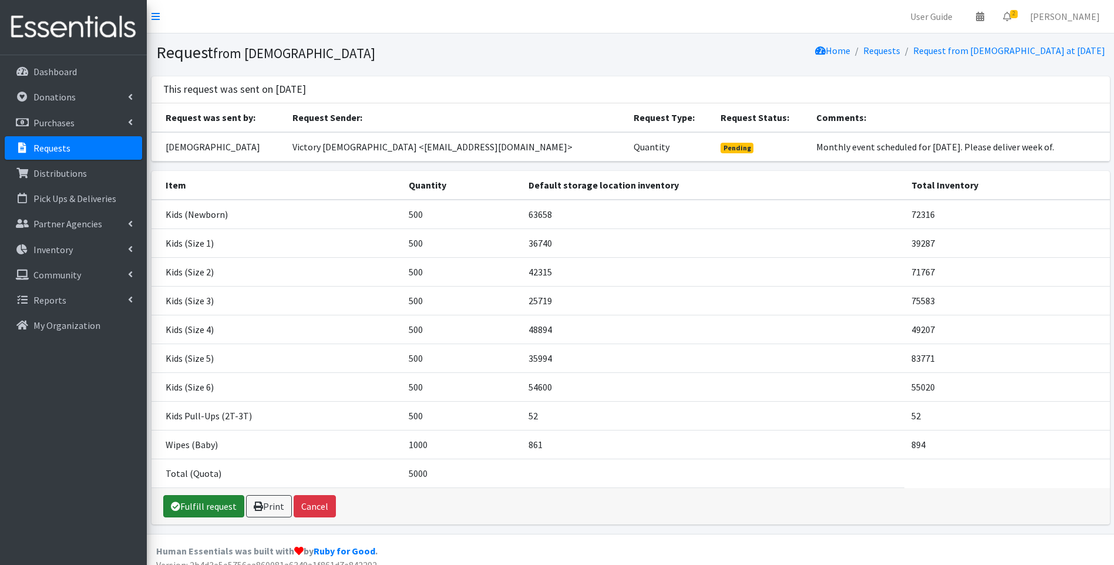
click at [215, 505] on link "Fulfill request" at bounding box center [203, 506] width 81 height 22
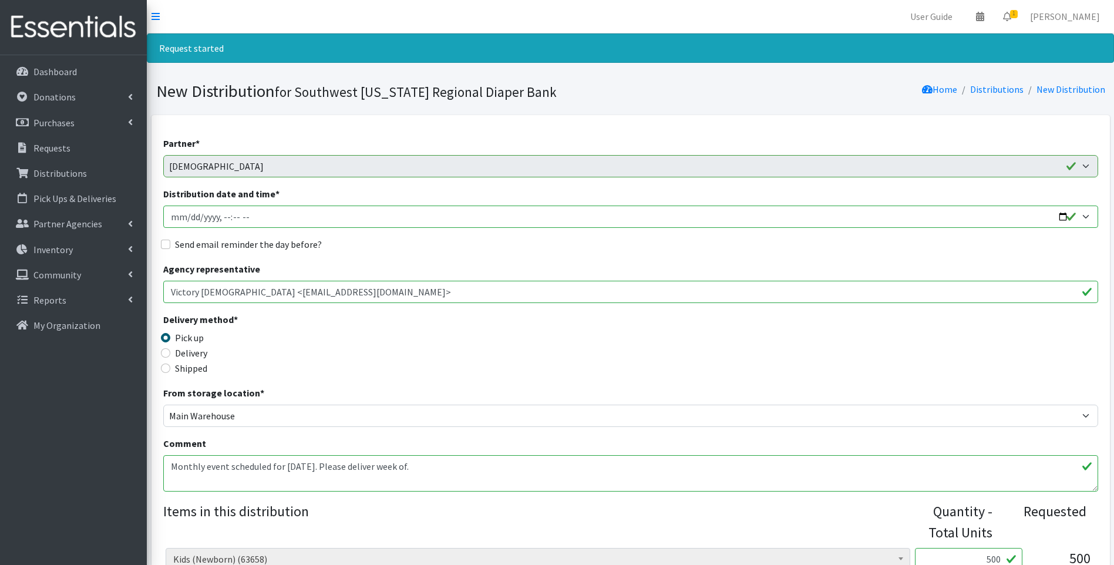
click at [1063, 212] on input "Distribution date and time *" at bounding box center [630, 217] width 935 height 22
type input "2025-08-28T10:00"
click at [446, 332] on div "Delivery method * Pick up Delivery Shipped Shipping cost" at bounding box center [630, 348] width 935 height 73
click at [167, 357] on input "Delivery" at bounding box center [165, 352] width 9 height 9
radio input "true"
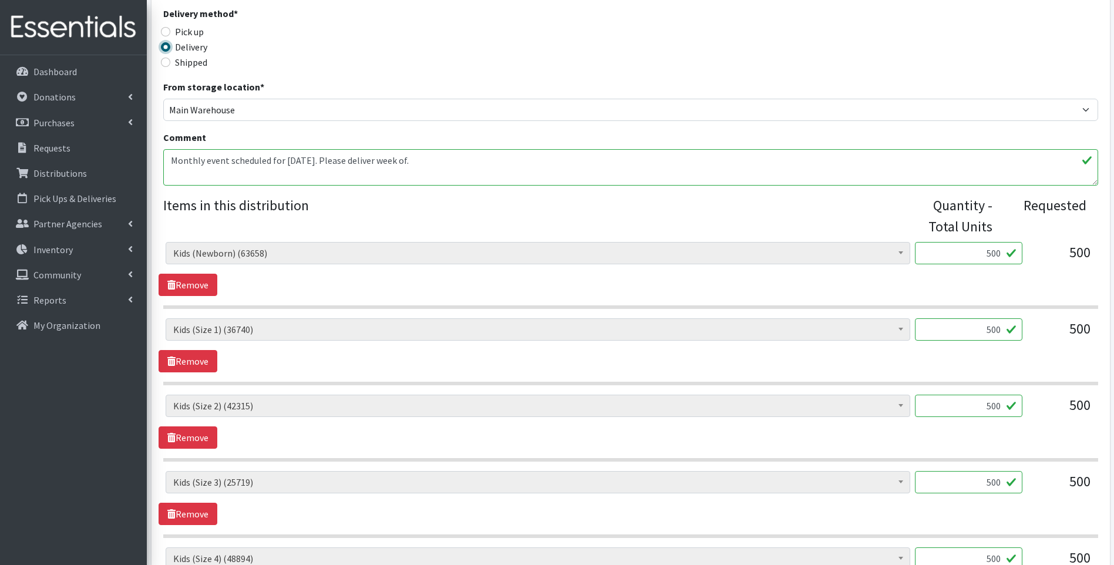
scroll to position [313, 0]
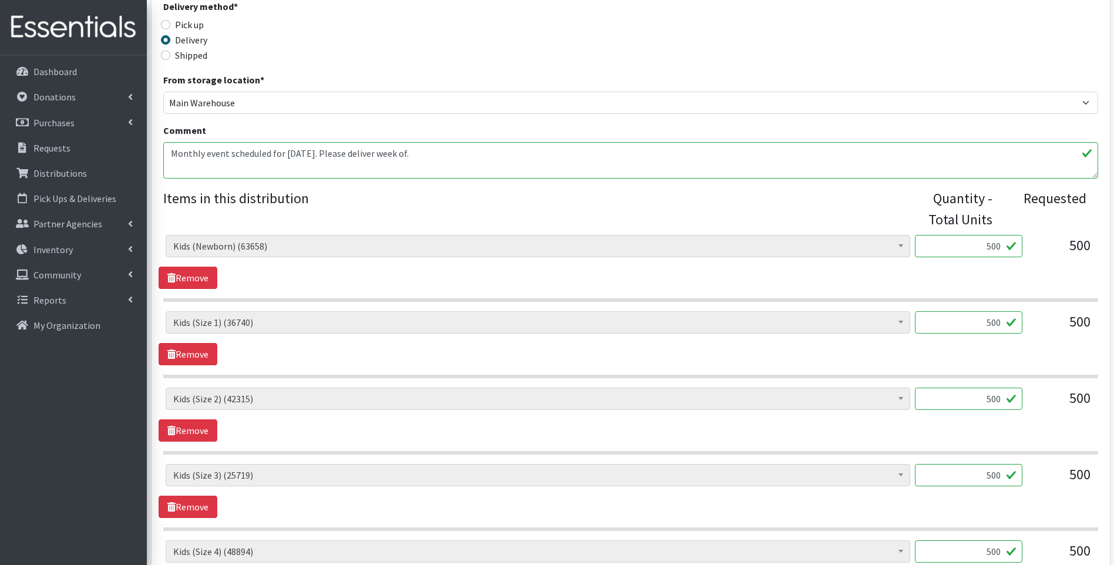
drag, startPoint x: 962, startPoint y: 249, endPoint x: 1013, endPoint y: 250, distance: 51.7
click at [1027, 245] on div "Baby Food (2690) Blood Pressure Cuff (0) Car Seat (20) Children's Disposable Un…" at bounding box center [630, 251] width 929 height 32
type input "560"
drag, startPoint x: 980, startPoint y: 326, endPoint x: 1007, endPoint y: 318, distance: 28.4
click at [1007, 318] on input "500" at bounding box center [968, 322] width 107 height 22
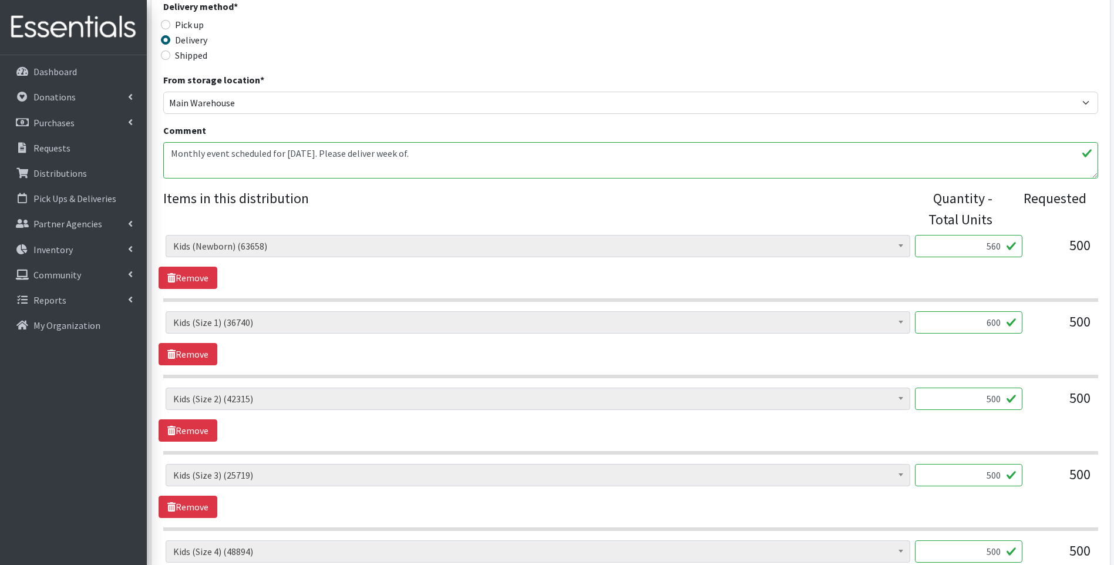
type input "600"
drag, startPoint x: 987, startPoint y: 397, endPoint x: 1004, endPoint y: 396, distance: 17.0
click at [1004, 396] on input "500" at bounding box center [968, 399] width 107 height 22
type input "600"
drag, startPoint x: 984, startPoint y: 477, endPoint x: 1010, endPoint y: 474, distance: 26.5
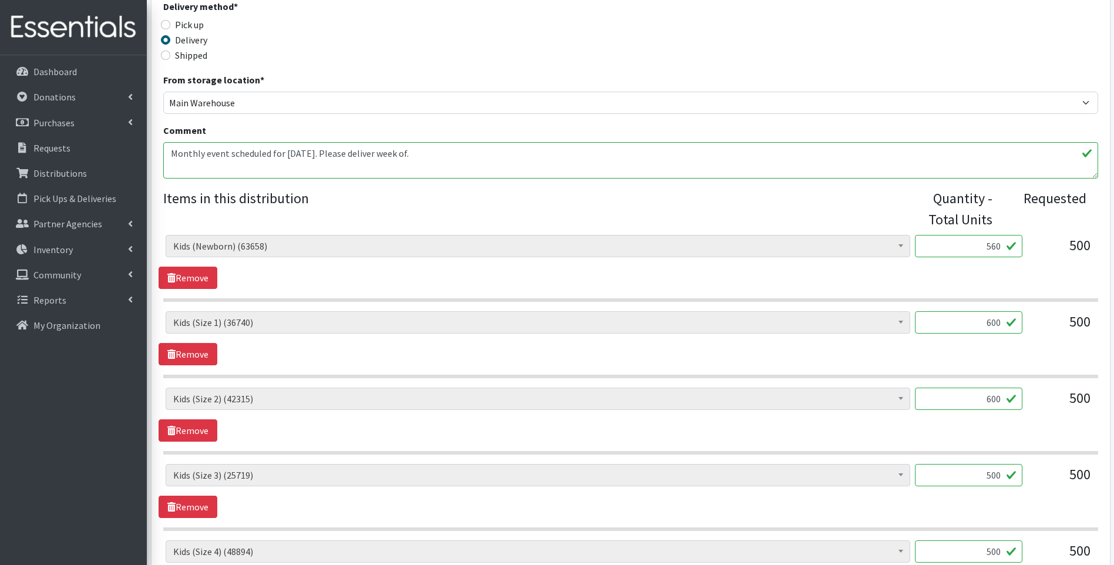
click at [1010, 474] on input "500" at bounding box center [968, 475] width 107 height 22
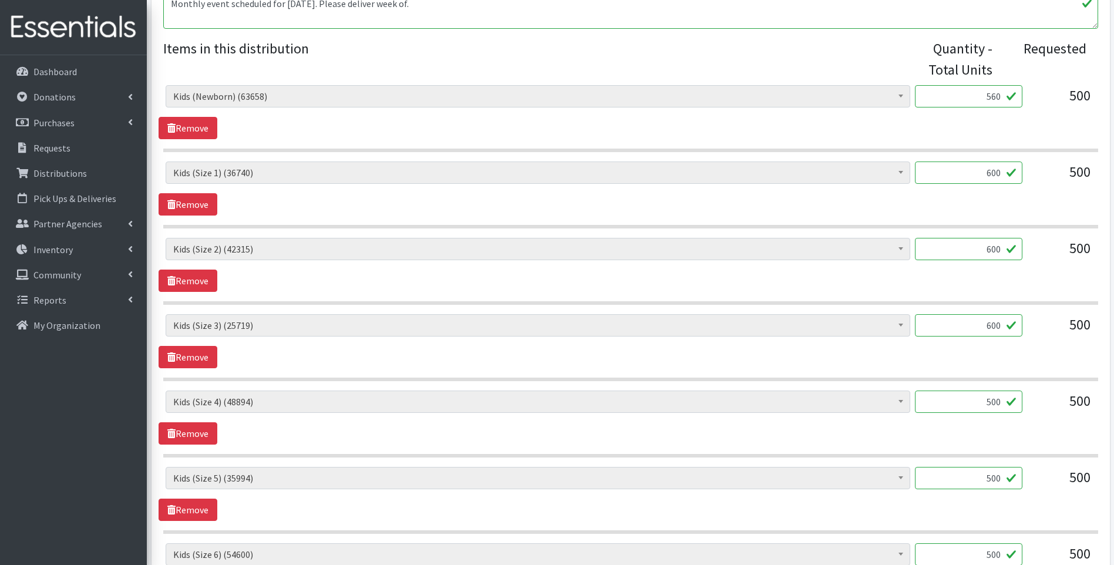
scroll to position [470, 0]
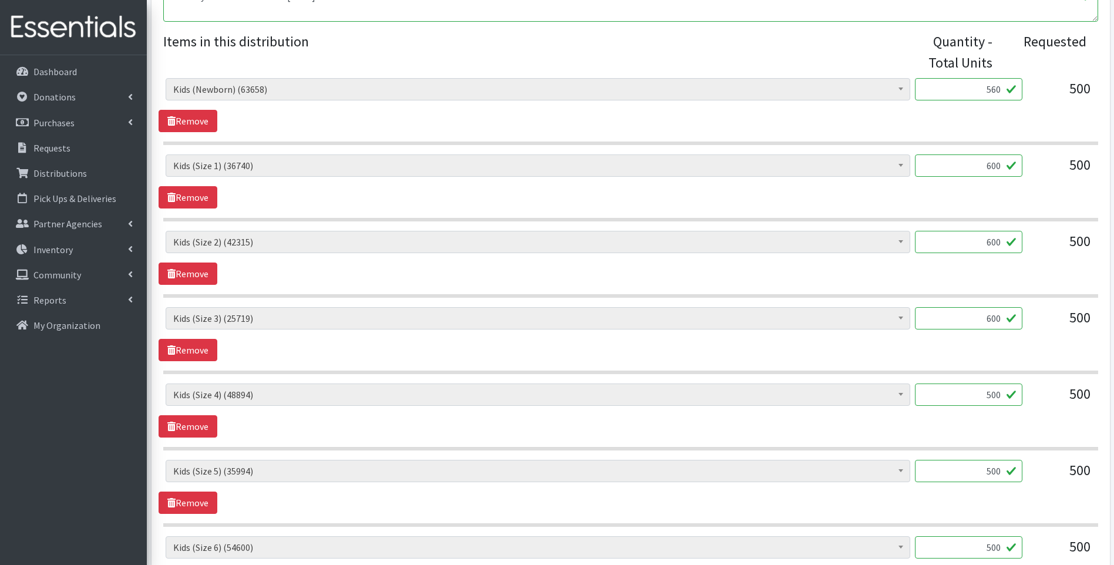
type input "600"
drag, startPoint x: 982, startPoint y: 396, endPoint x: 1014, endPoint y: 398, distance: 31.8
click at [1014, 398] on input "500" at bounding box center [968, 394] width 107 height 22
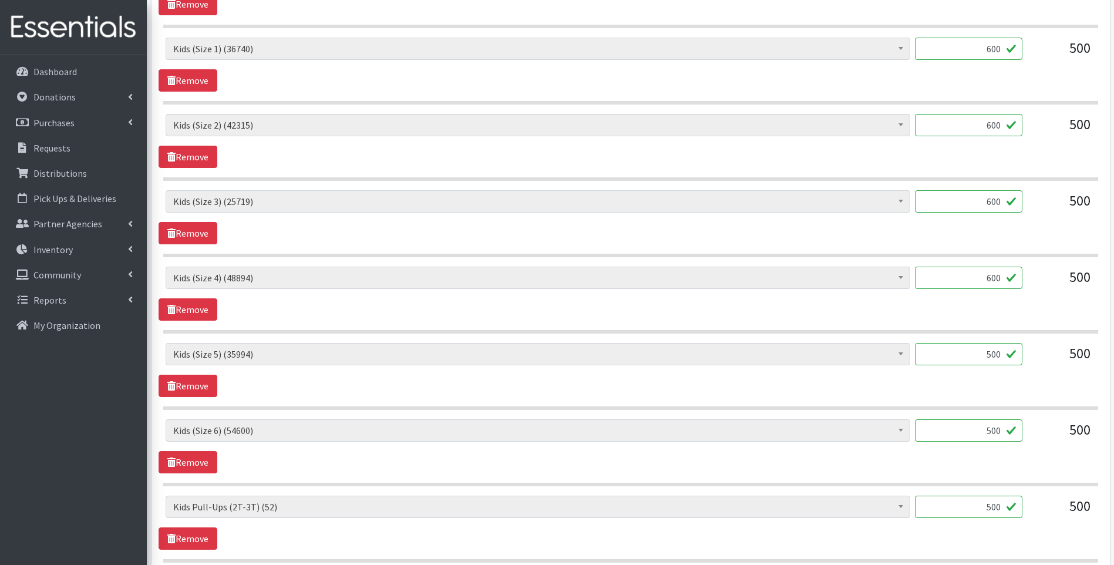
scroll to position [587, 0]
type input "600"
drag, startPoint x: 984, startPoint y: 350, endPoint x: 1016, endPoint y: 348, distance: 32.3
click at [1016, 348] on input "500" at bounding box center [968, 353] width 107 height 22
type input "600"
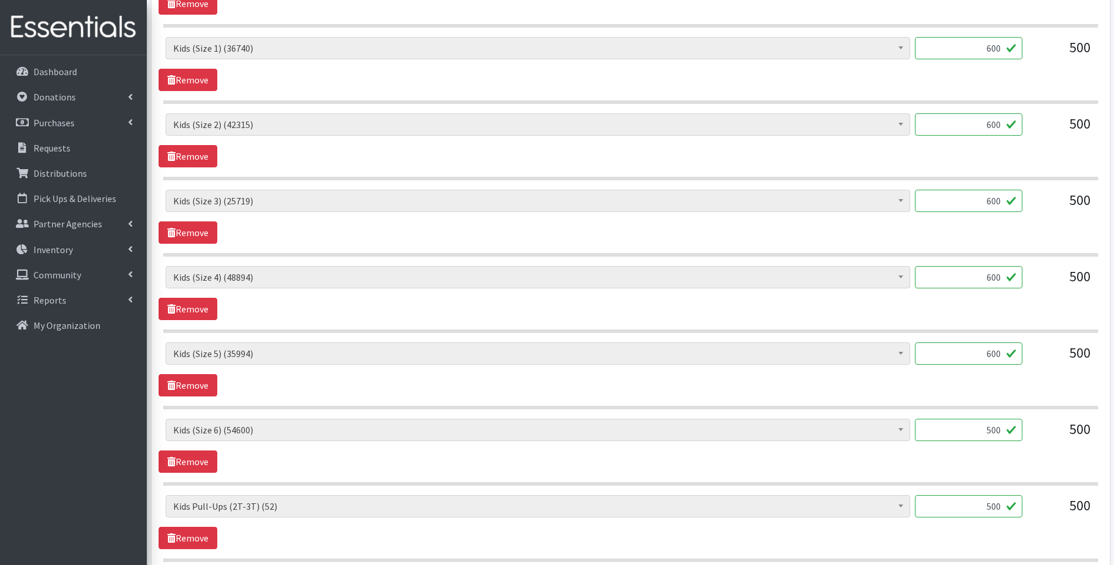
drag, startPoint x: 987, startPoint y: 432, endPoint x: 1005, endPoint y: 427, distance: 18.2
click at [1011, 426] on input "500" at bounding box center [968, 430] width 107 height 22
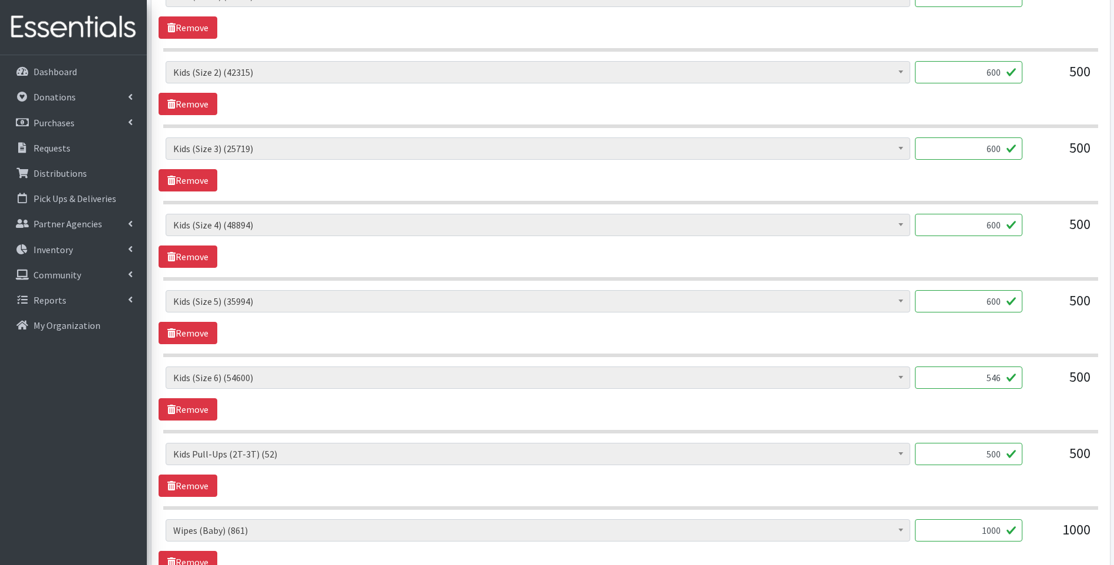
scroll to position [665, 0]
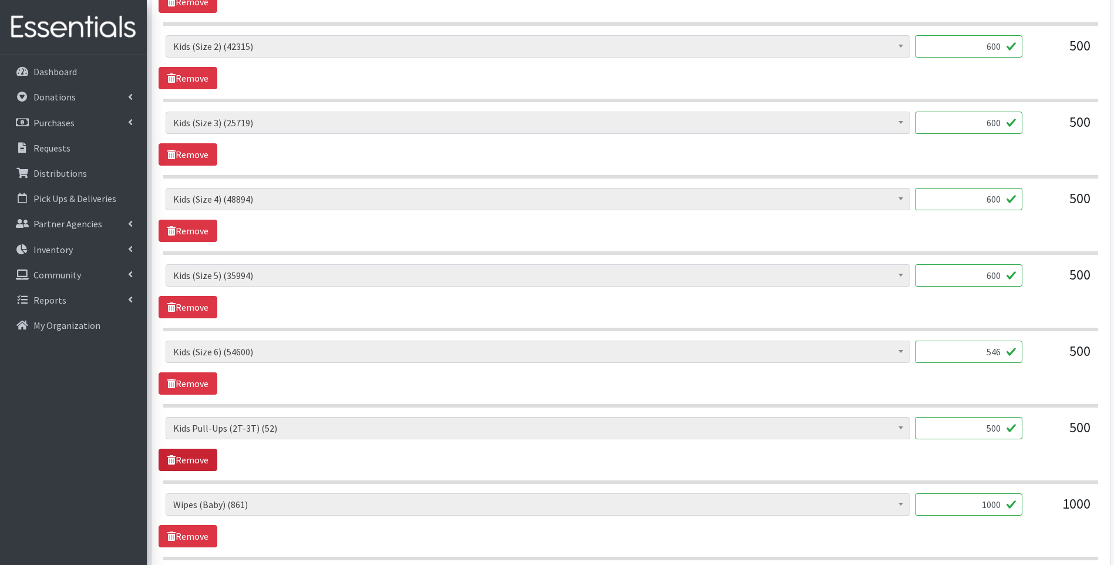
type input "546"
click at [188, 463] on link "Remove" at bounding box center [188, 460] width 59 height 22
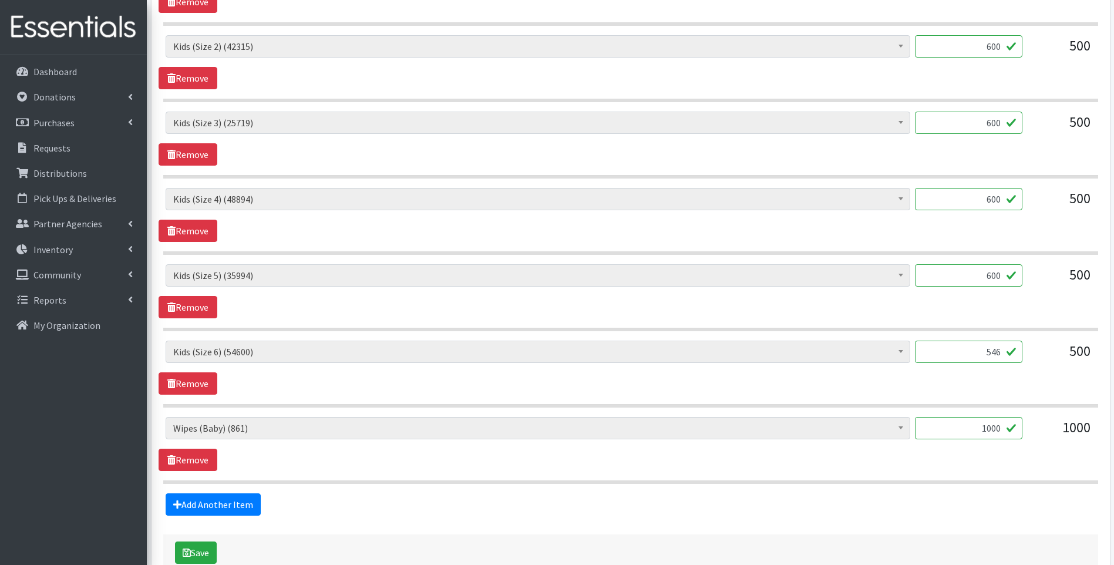
drag, startPoint x: 981, startPoint y: 426, endPoint x: 1043, endPoint y: 415, distance: 63.1
click at [1043, 415] on div "Baby Food (2690) Blood Pressure Cuff (0) Car Seat (20) Children's Disposable Un…" at bounding box center [630, 183] width 935 height 601
type input "72"
click at [471, 515] on div "Add Another Item" at bounding box center [631, 504] width 944 height 22
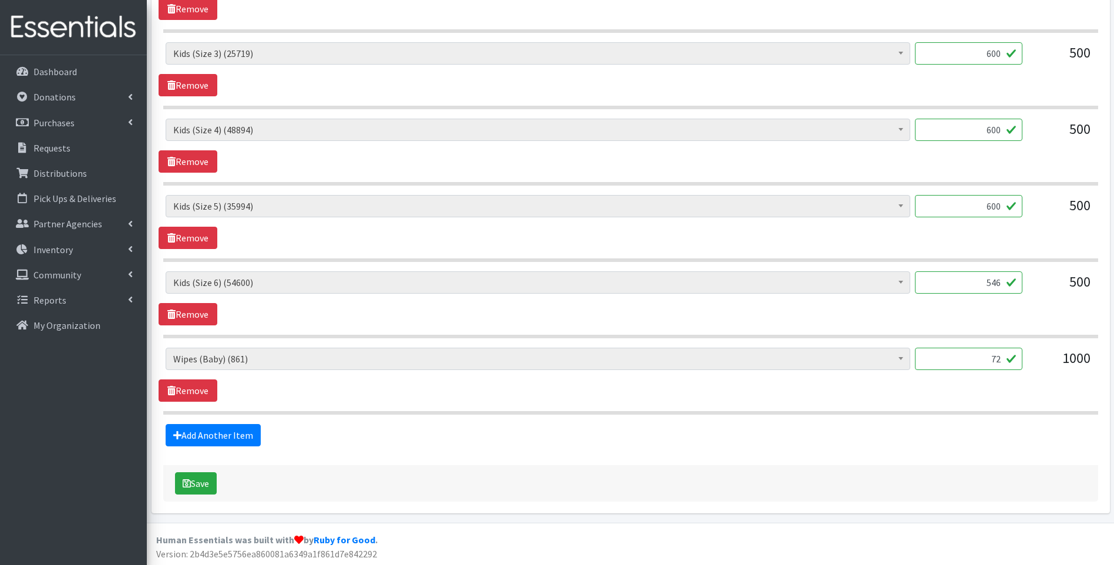
scroll to position [736, 0]
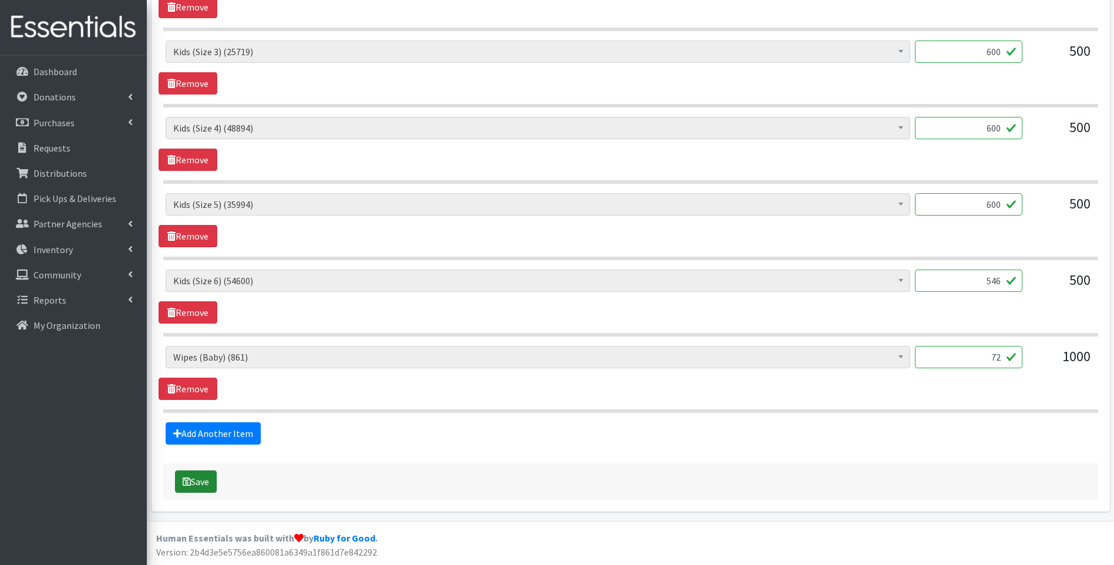
click at [212, 480] on button "Save" at bounding box center [196, 481] width 42 height 22
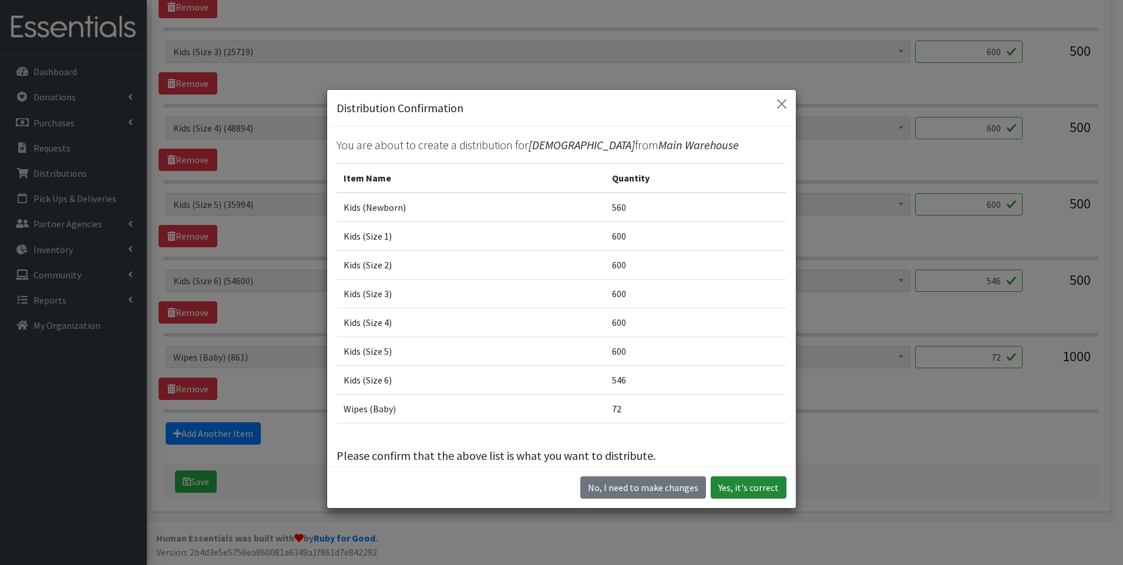
click at [743, 490] on button "Yes, it's correct" at bounding box center [748, 487] width 76 height 22
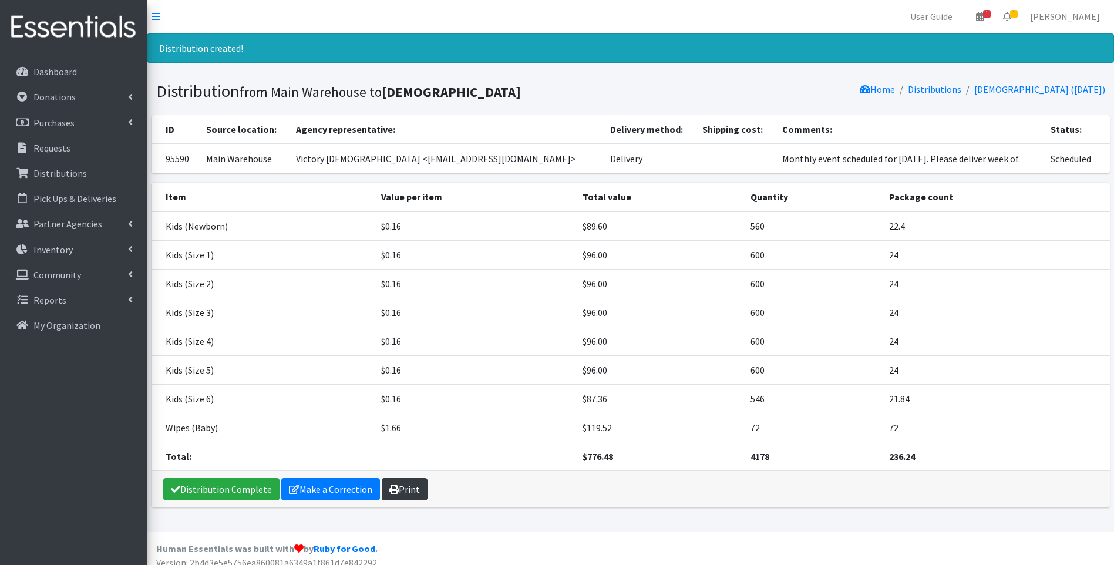
click at [402, 495] on link "Print" at bounding box center [405, 489] width 46 height 22
click at [224, 486] on link "Distribution Complete" at bounding box center [221, 489] width 116 height 22
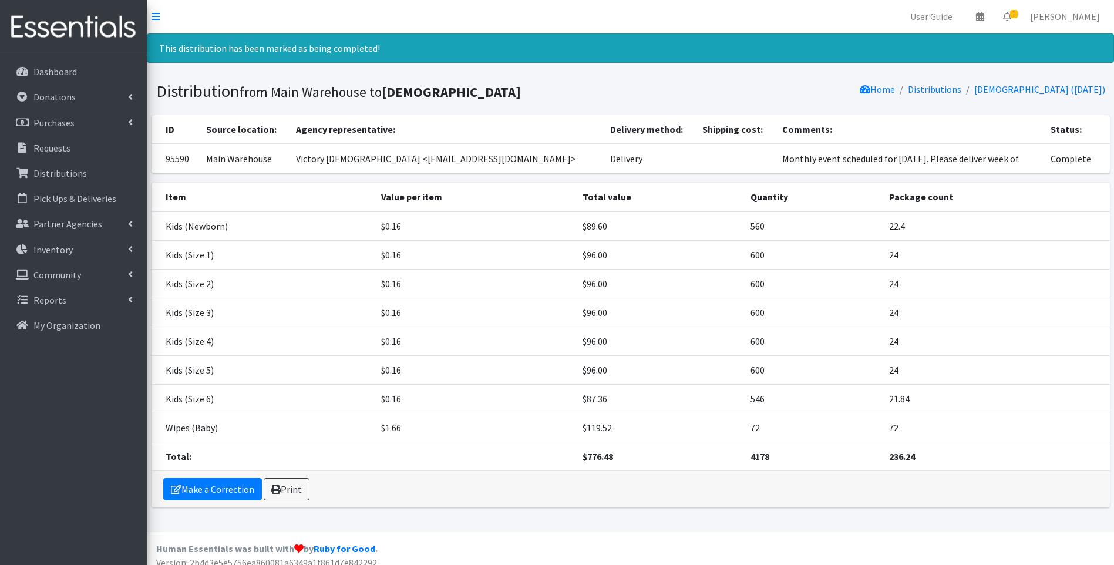
click at [98, 36] on img at bounding box center [73, 27] width 137 height 39
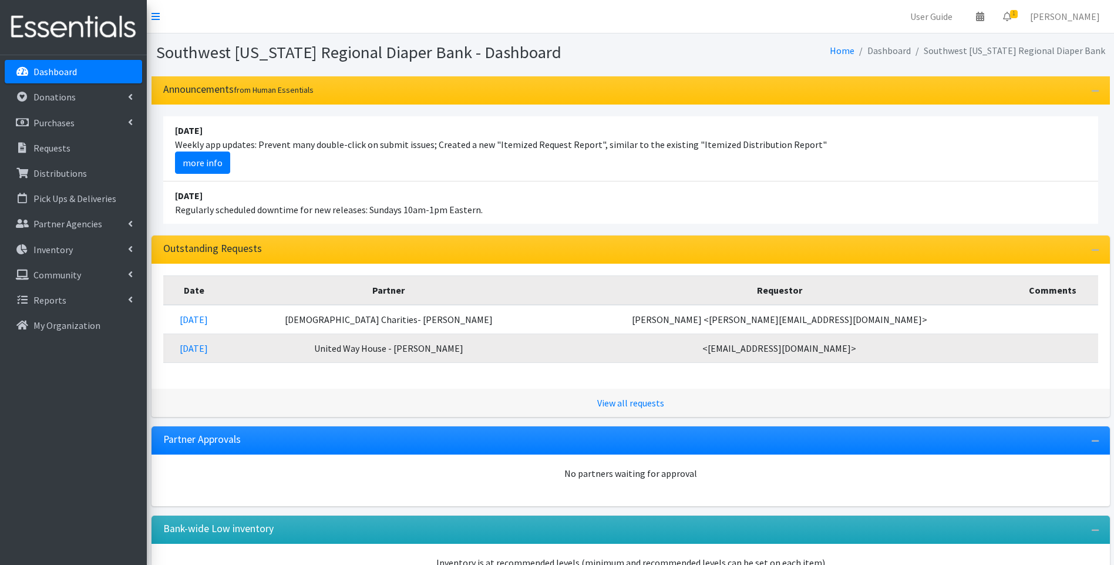
click at [647, 156] on li "[DATE] Weekly app updates: Prevent many double-click on submit issues; Created …" at bounding box center [630, 148] width 935 height 65
click at [36, 29] on img at bounding box center [73, 27] width 137 height 39
click at [744, 188] on li "[DATE] Regularly scheduled downtime for new releases: Sundays 10am-1pm Eastern." at bounding box center [630, 202] width 935 height 42
click at [578, 267] on div "Date Partner Requestor Comments [DATE] [DEMOGRAPHIC_DATA] Charities- [PERSON_NA…" at bounding box center [630, 326] width 958 height 125
click at [75, 92] on link "Donations" at bounding box center [73, 96] width 137 height 23
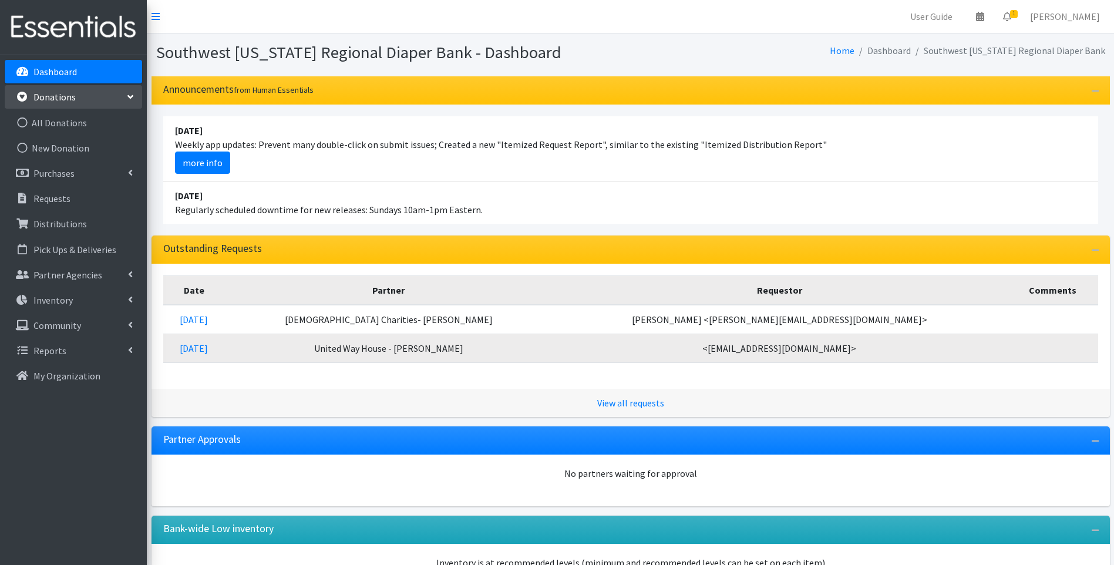
click at [99, 93] on link "Donations" at bounding box center [73, 96] width 137 height 23
click at [482, 208] on li "[DATE] Regularly scheduled downtime for new releases: Sundays 10am-1pm Eastern." at bounding box center [630, 202] width 935 height 42
click at [478, 209] on li "April 16 2023 Regularly scheduled downtime for new releases: Sundays 10am-1pm E…" at bounding box center [630, 202] width 935 height 42
drag, startPoint x: 476, startPoint y: 210, endPoint x: 497, endPoint y: 214, distance: 21.4
click at [497, 214] on li "April 16 2023 Regularly scheduled downtime for new releases: Sundays 10am-1pm E…" at bounding box center [630, 202] width 935 height 42
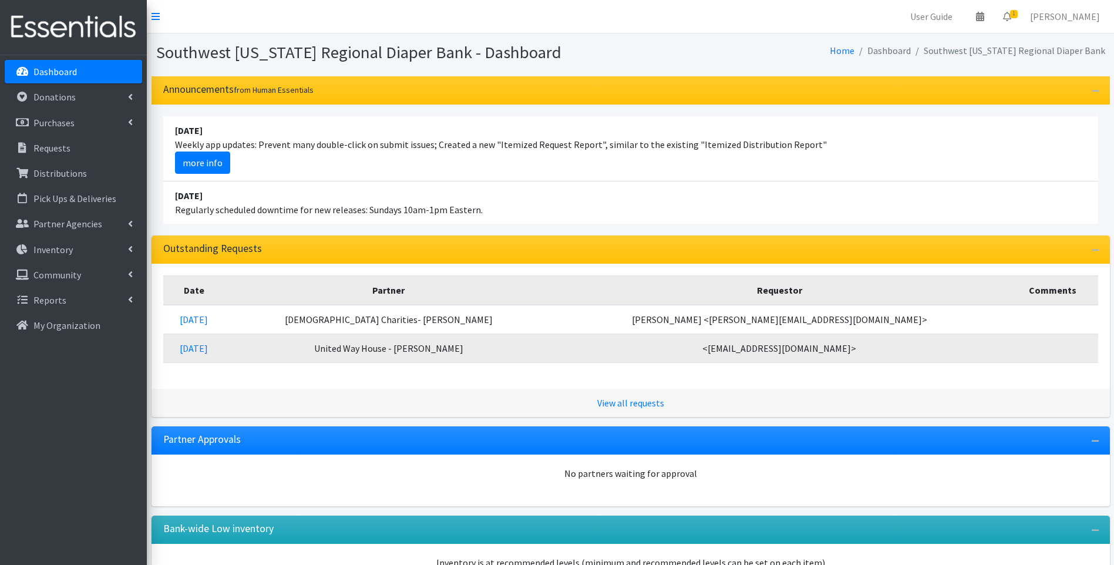
drag, startPoint x: 497, startPoint y: 214, endPoint x: 600, endPoint y: 218, distance: 103.4
click at [598, 220] on li "April 16 2023 Regularly scheduled downtime for new releases: Sundays 10am-1pm E…" at bounding box center [630, 202] width 935 height 42
click at [552, 292] on th "Requestor" at bounding box center [779, 289] width 455 height 29
click at [464, 166] on li "August 24 Weekly app updates: Prevent many double-click on submit issues; Creat…" at bounding box center [630, 148] width 935 height 65
